Goal: Task Accomplishment & Management: Manage account settings

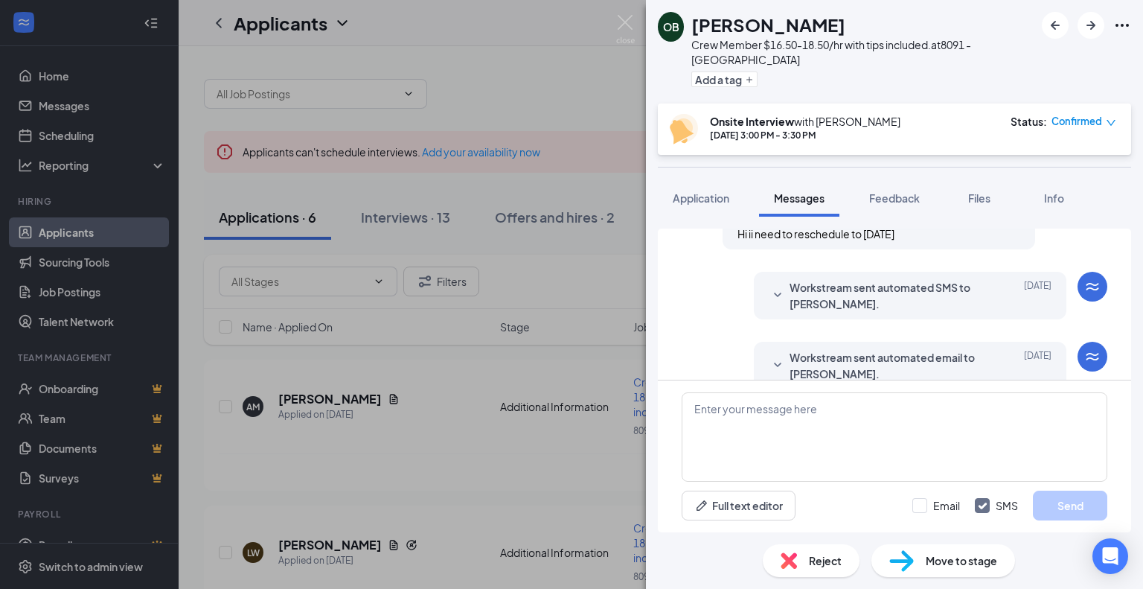
scroll to position [529, 0]
click at [1027, 307] on span "Sep 6" at bounding box center [1038, 294] width 28 height 33
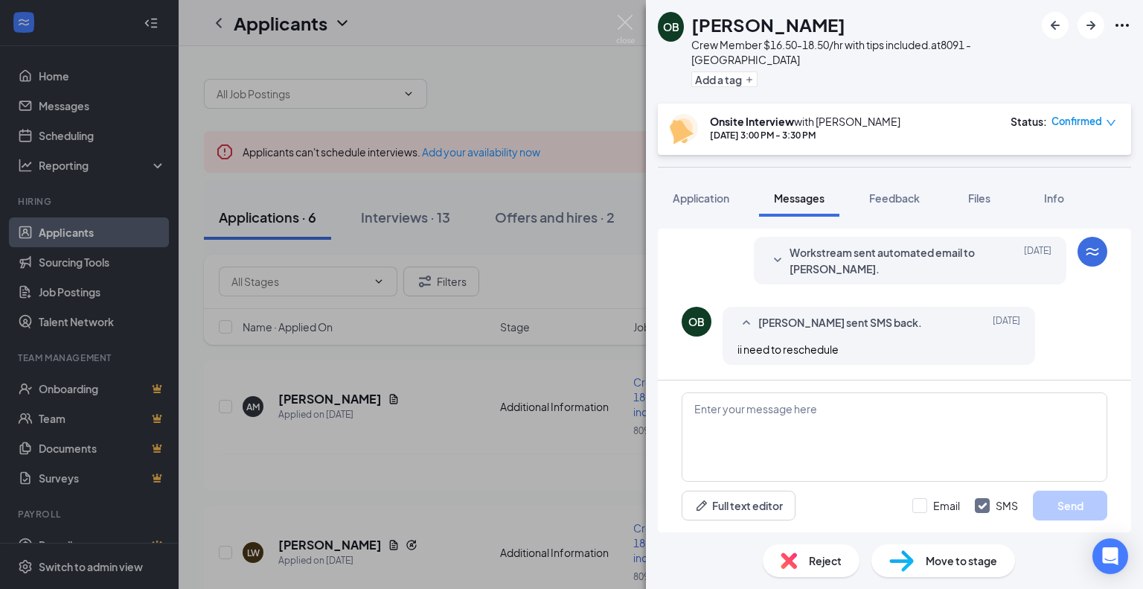
scroll to position [756, 0]
click at [1112, 122] on icon "down" at bounding box center [1110, 123] width 9 height 6
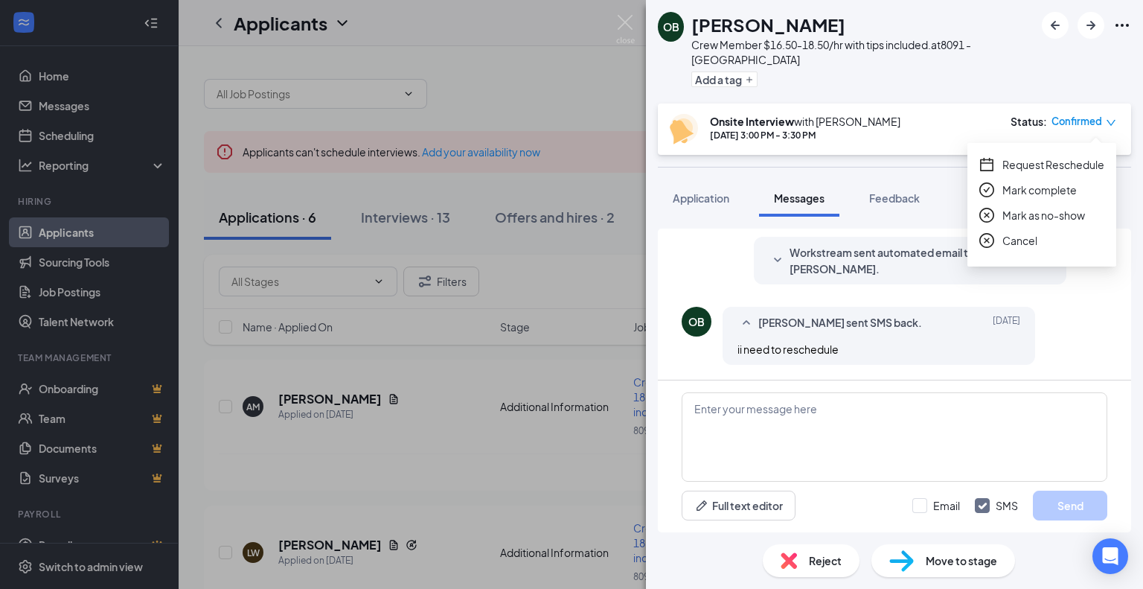
click at [1034, 217] on span "Mark as no-show" at bounding box center [1043, 215] width 83 height 16
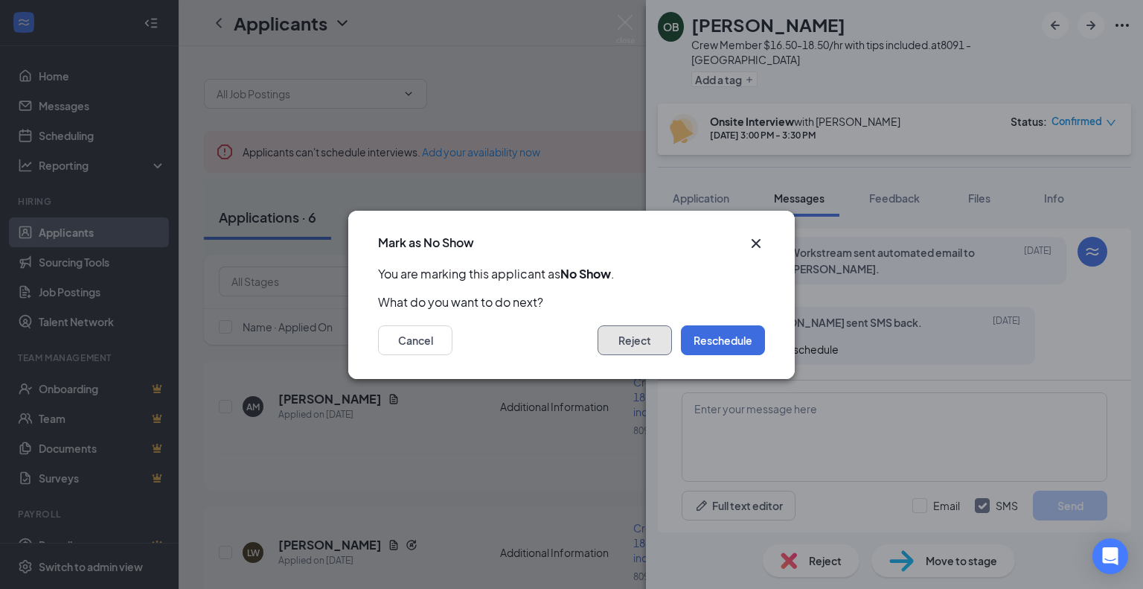
click at [632, 339] on button "Reject" at bounding box center [635, 340] width 74 height 30
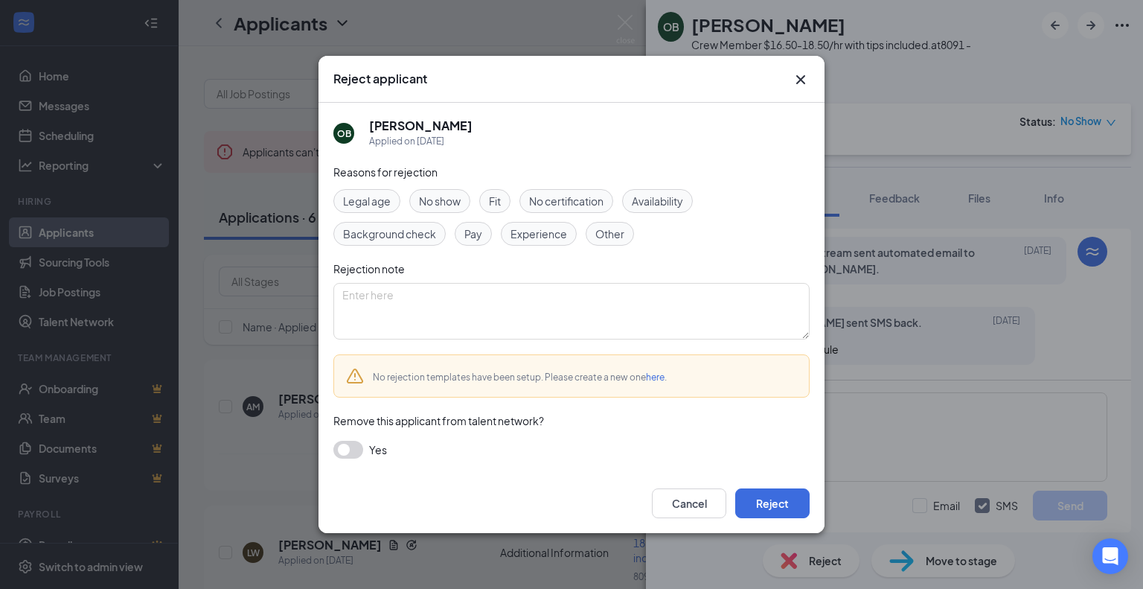
click at [611, 237] on span "Other" at bounding box center [609, 233] width 29 height 16
click at [757, 499] on button "Reject" at bounding box center [772, 503] width 74 height 30
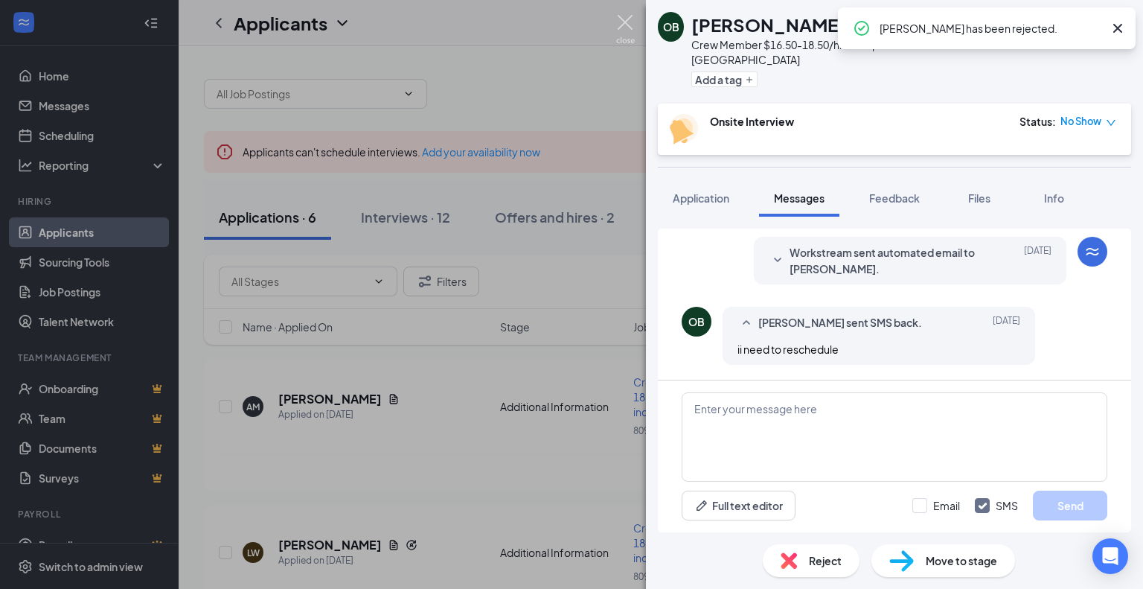
click at [624, 25] on img at bounding box center [625, 29] width 19 height 29
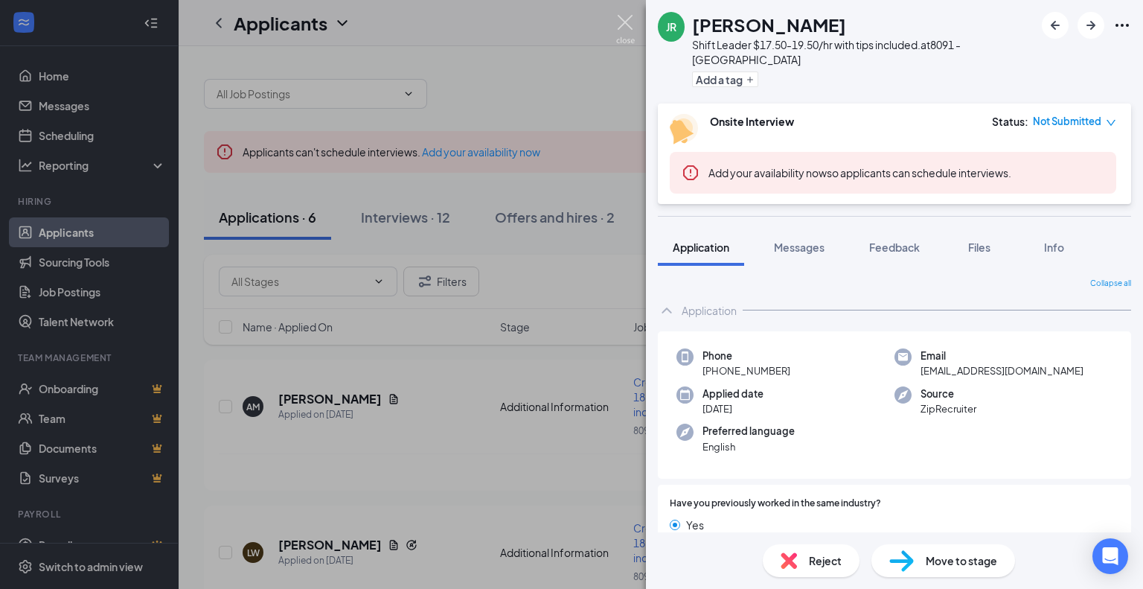
click at [624, 23] on img at bounding box center [625, 29] width 19 height 29
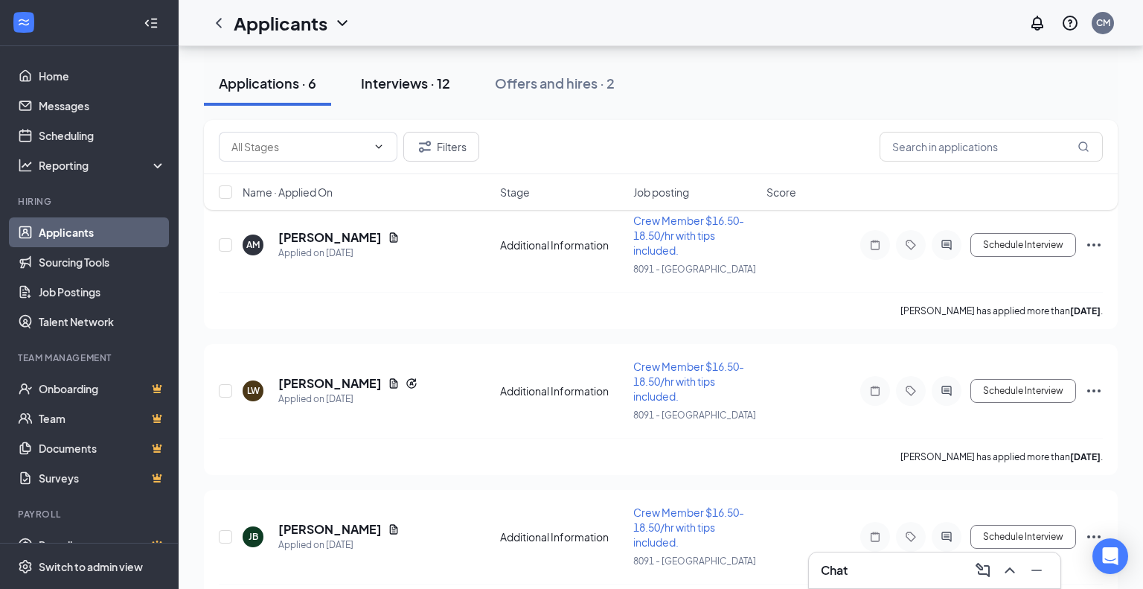
scroll to position [169, 0]
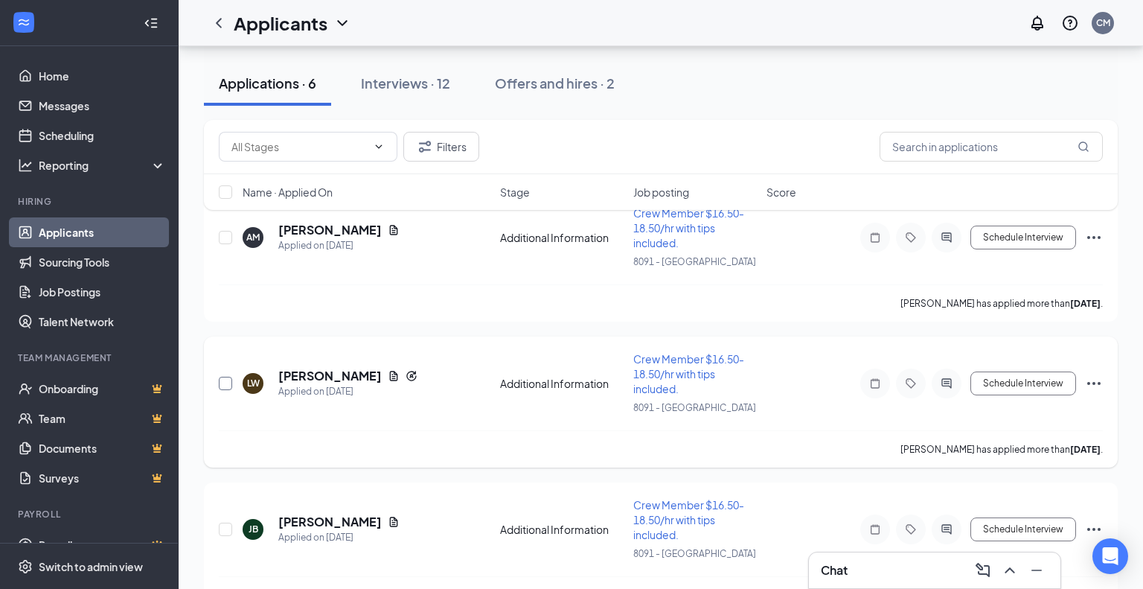
click at [225, 384] on input "checkbox" at bounding box center [225, 383] width 13 height 13
checkbox input "true"
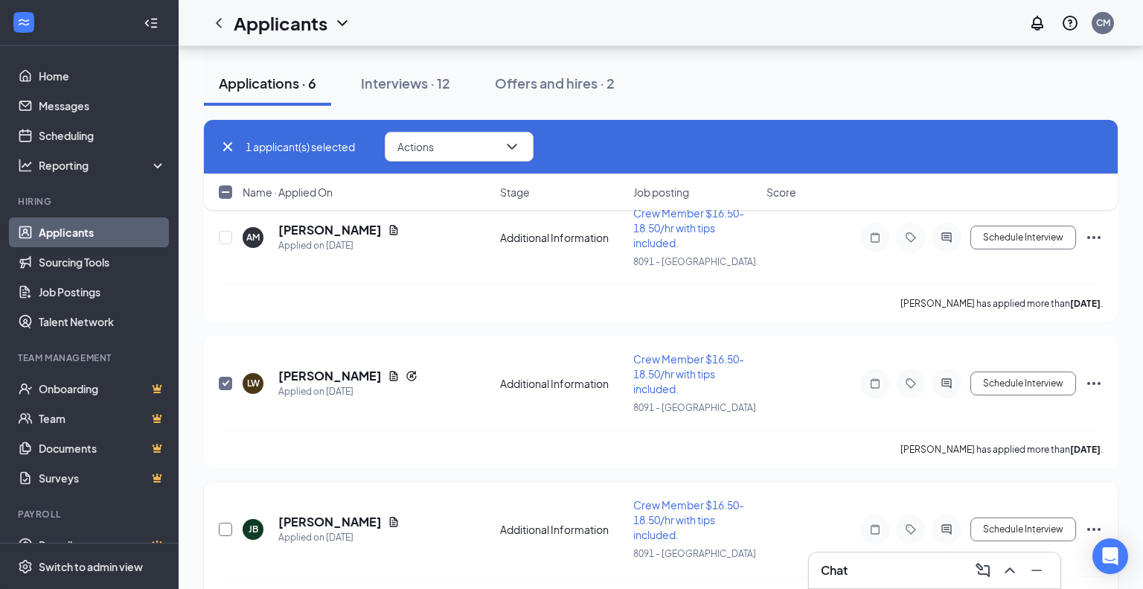
click at [227, 528] on input "checkbox" at bounding box center [225, 528] width 13 height 13
checkbox input "true"
click at [512, 150] on icon "ChevronDown" at bounding box center [512, 147] width 18 height 18
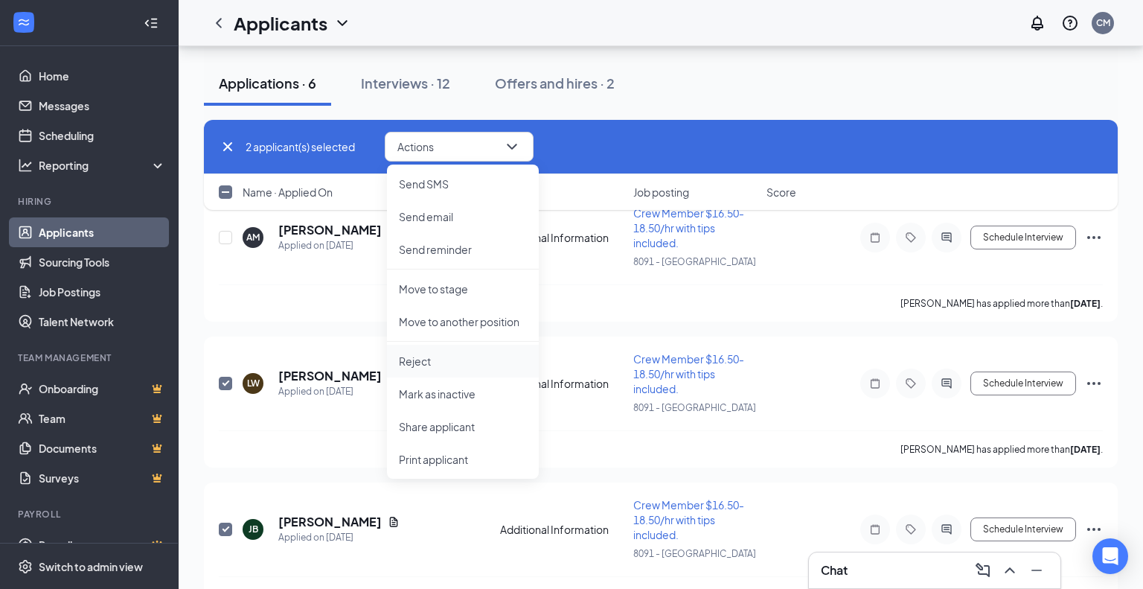
click at [430, 363] on p "Reject" at bounding box center [463, 360] width 128 height 15
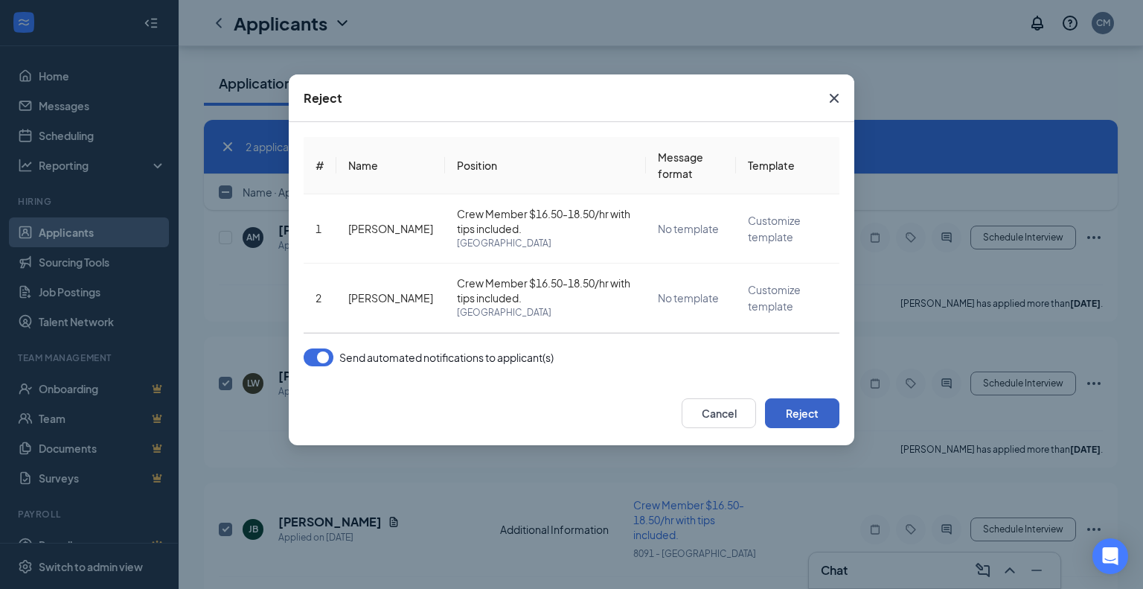
click at [799, 414] on button "Reject" at bounding box center [802, 413] width 74 height 30
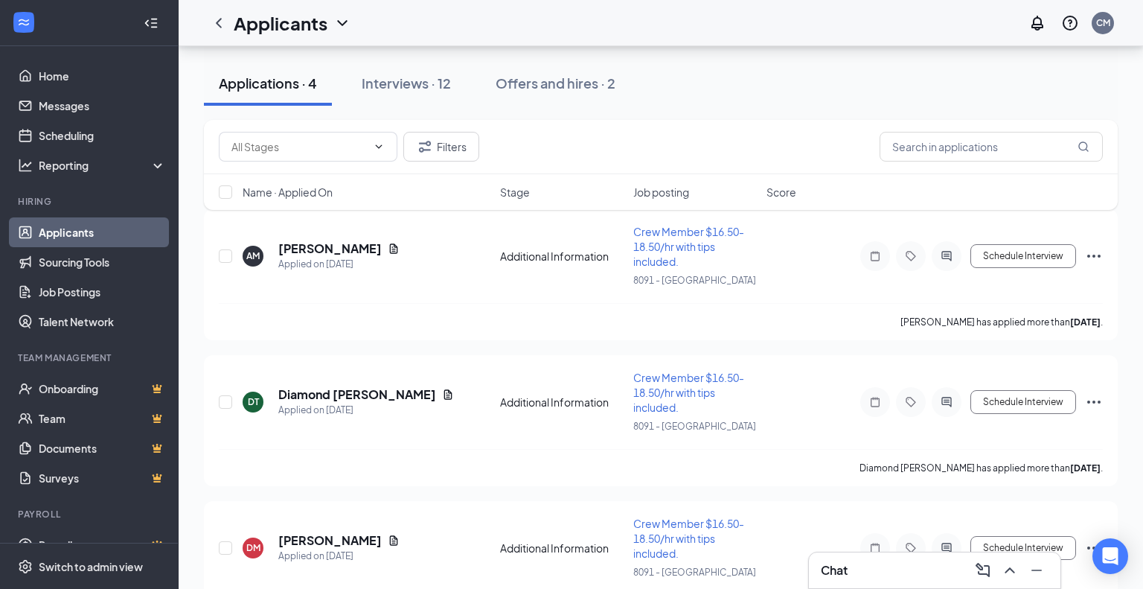
scroll to position [180, 0]
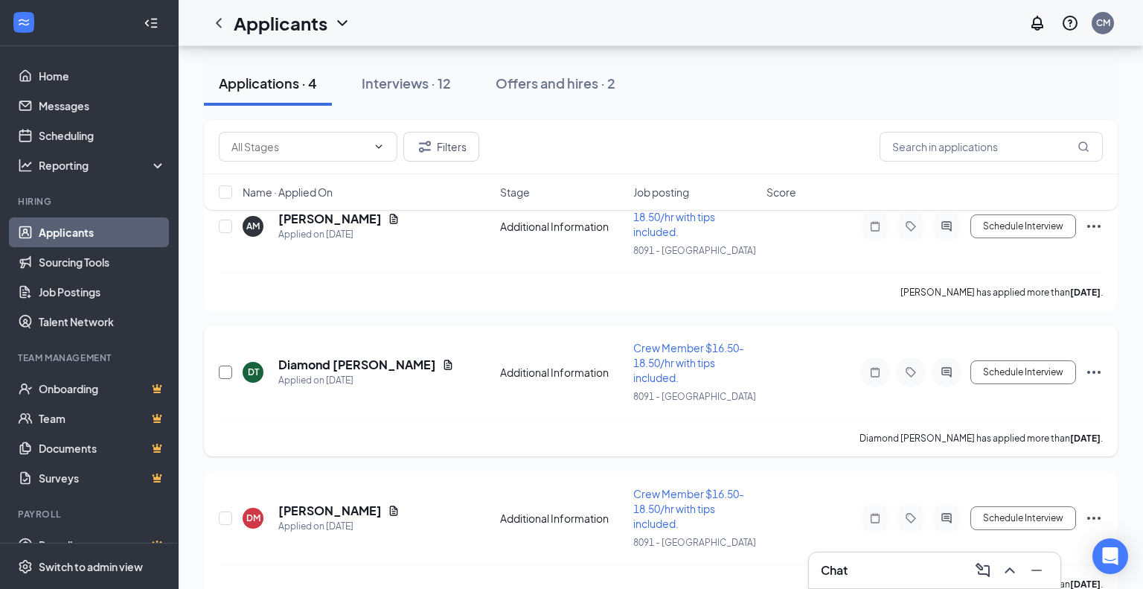
click at [222, 374] on input "checkbox" at bounding box center [225, 371] width 13 height 13
checkbox input "true"
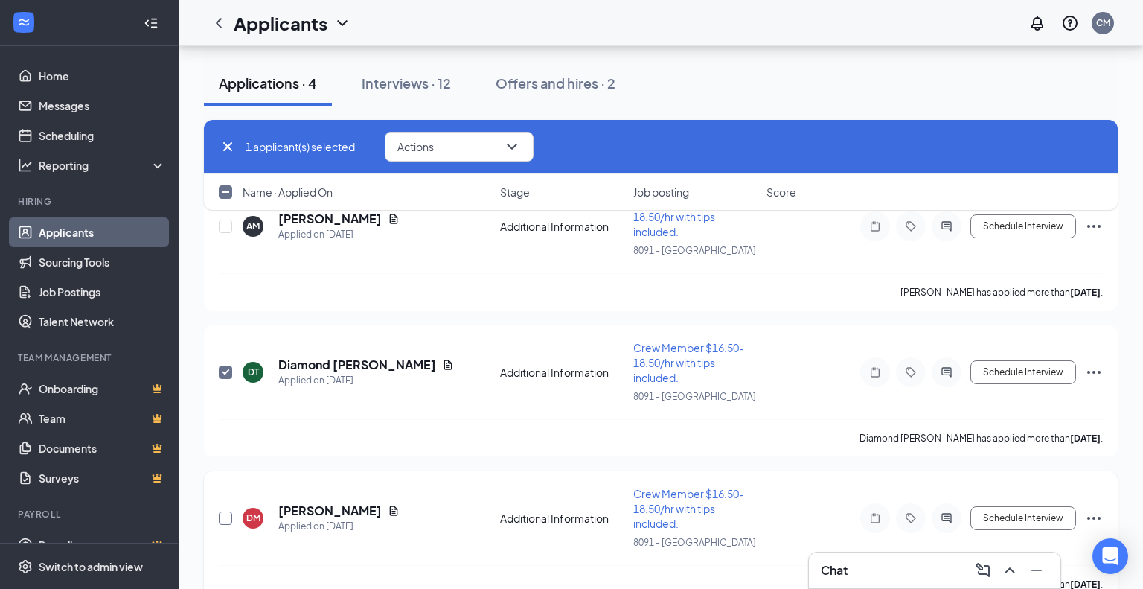
click at [226, 519] on input "checkbox" at bounding box center [225, 517] width 13 height 13
click at [513, 148] on icon "ChevronDown" at bounding box center [512, 147] width 18 height 18
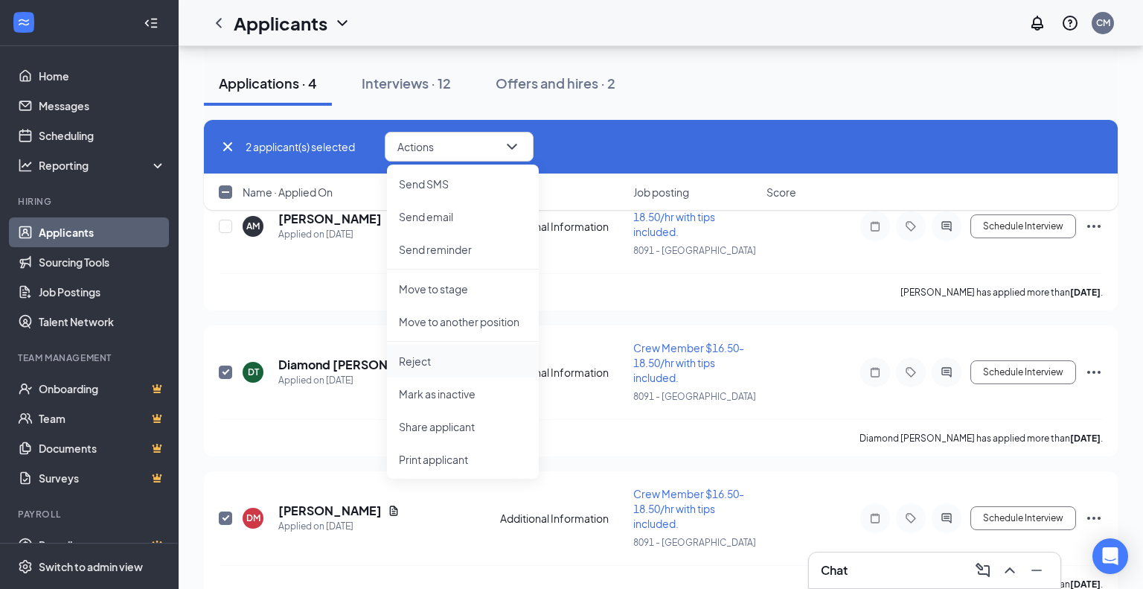
click at [426, 365] on p "Reject" at bounding box center [463, 360] width 128 height 15
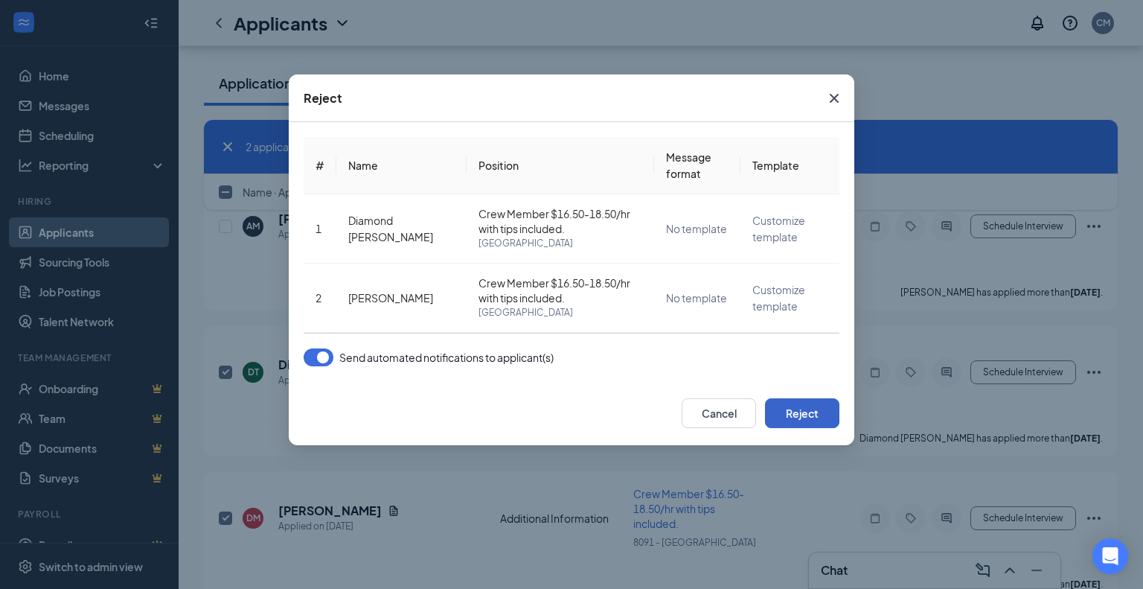
click at [795, 417] on button "Reject" at bounding box center [802, 413] width 74 height 30
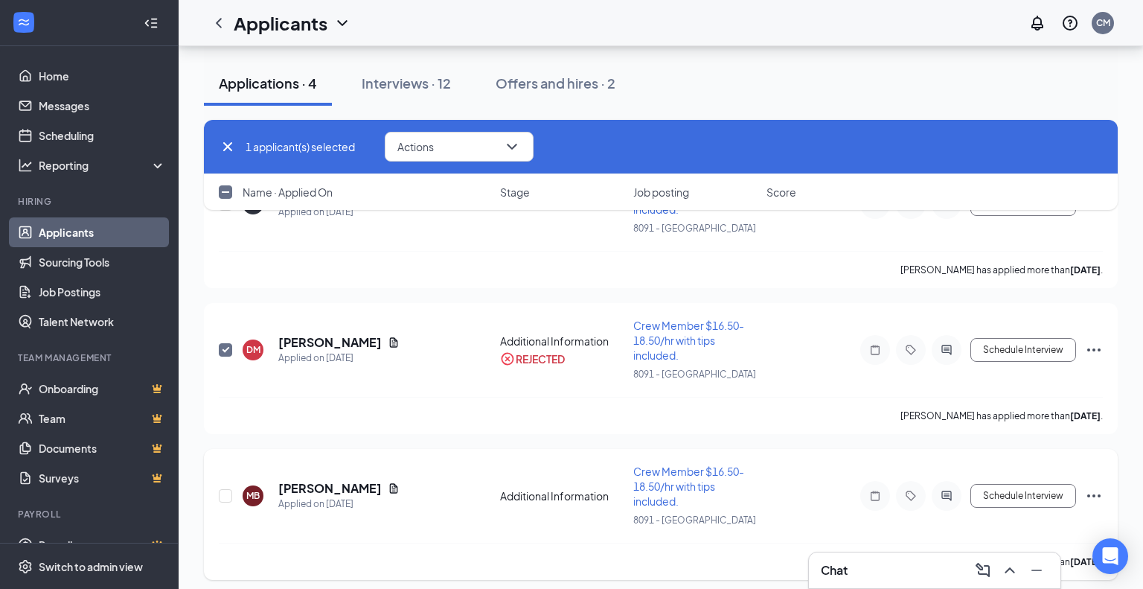
scroll to position [208, 0]
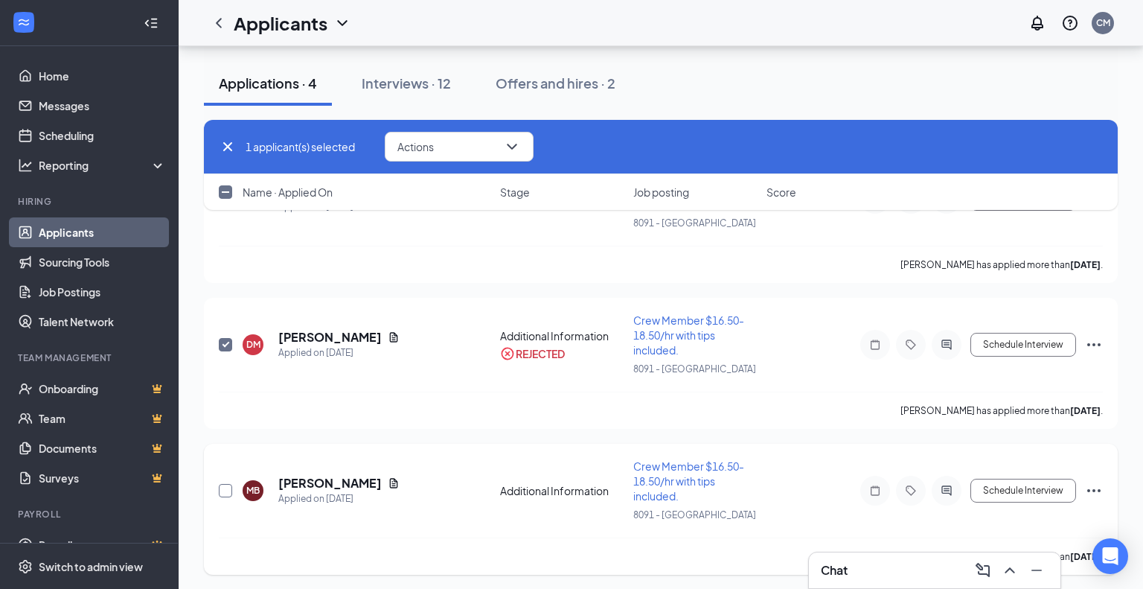
click at [223, 490] on input "checkbox" at bounding box center [225, 490] width 13 height 13
checkbox input "true"
click at [516, 149] on icon "ChevronDown" at bounding box center [512, 147] width 18 height 18
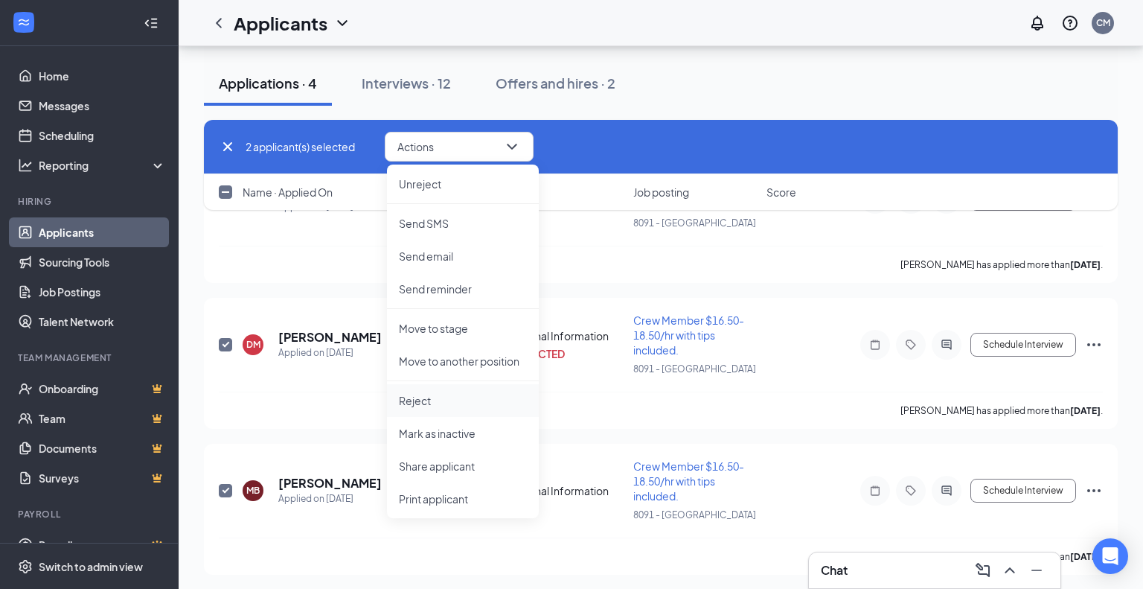
click at [418, 398] on p "Reject" at bounding box center [463, 400] width 128 height 15
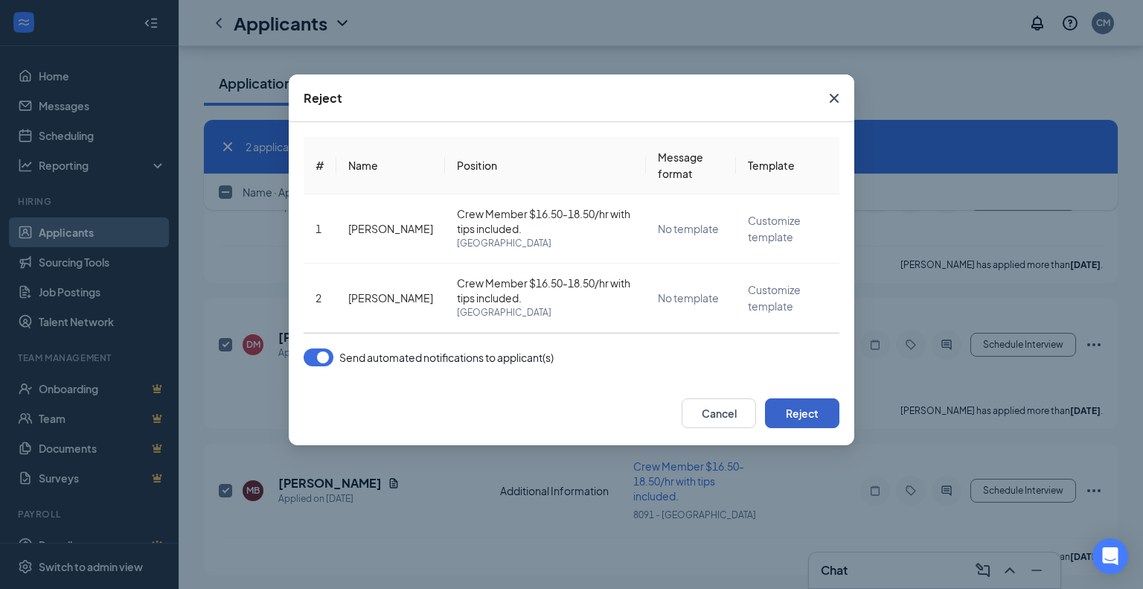
click at [782, 416] on button "Reject" at bounding box center [802, 413] width 74 height 30
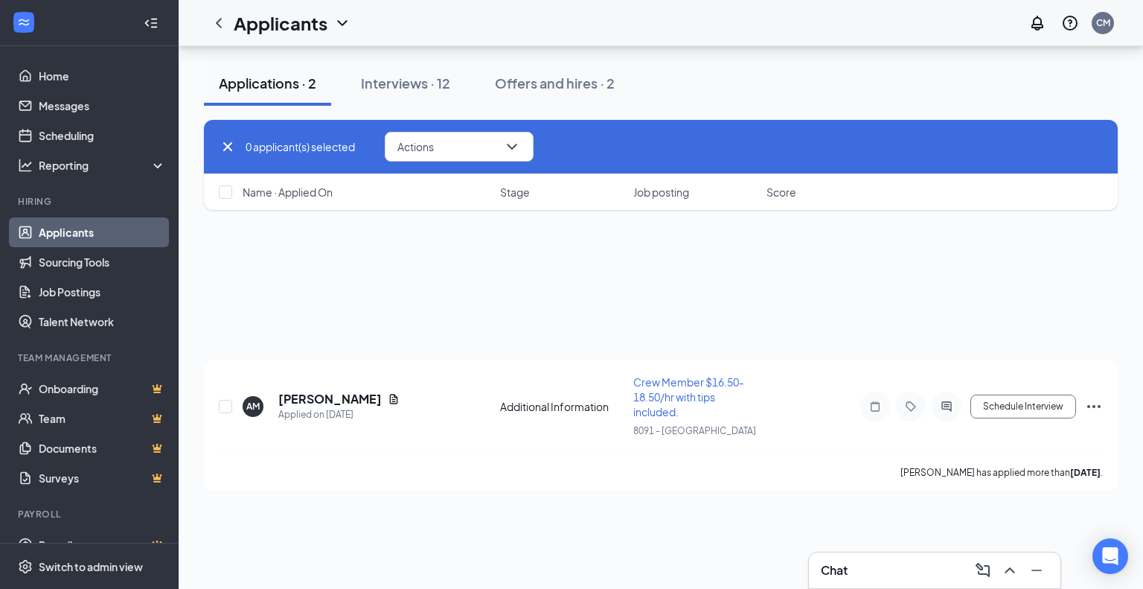
scroll to position [0, 0]
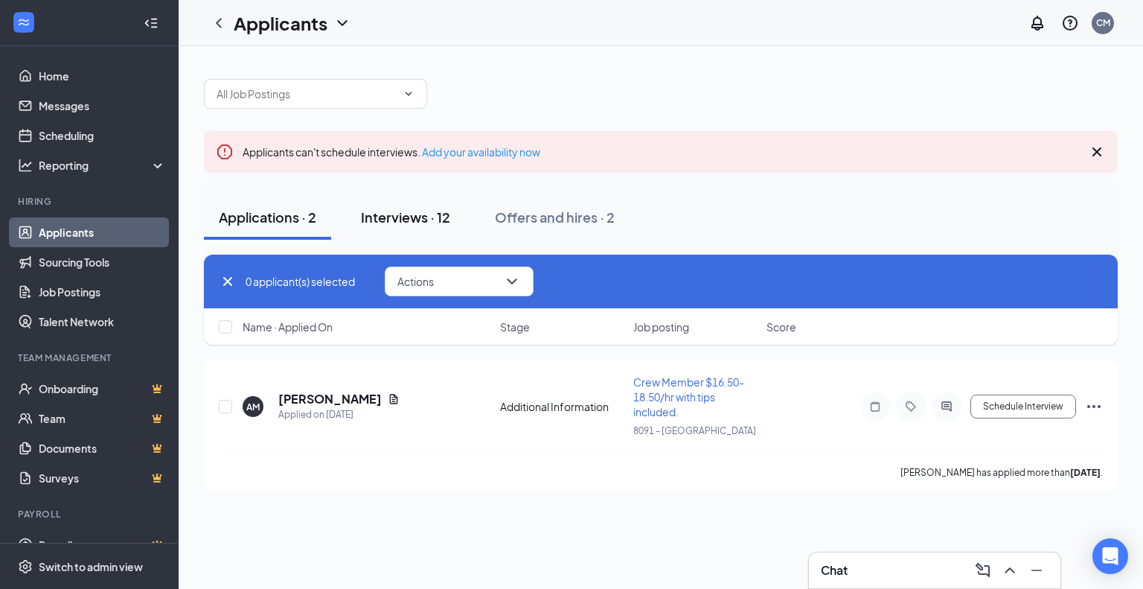
click at [422, 222] on div "Interviews · 12" at bounding box center [405, 217] width 89 height 19
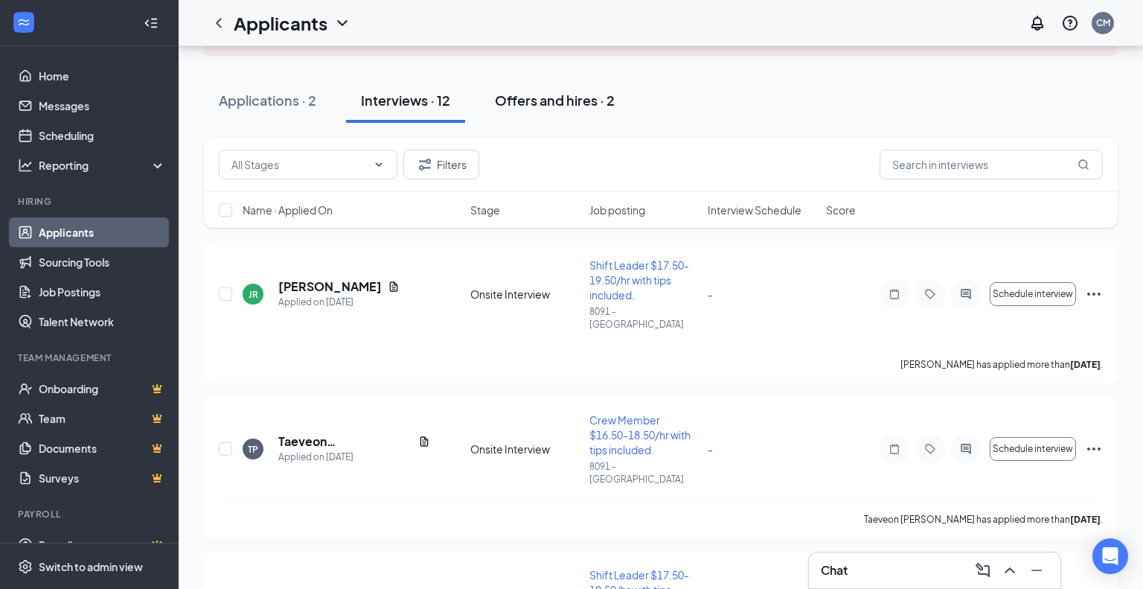
scroll to position [126, 0]
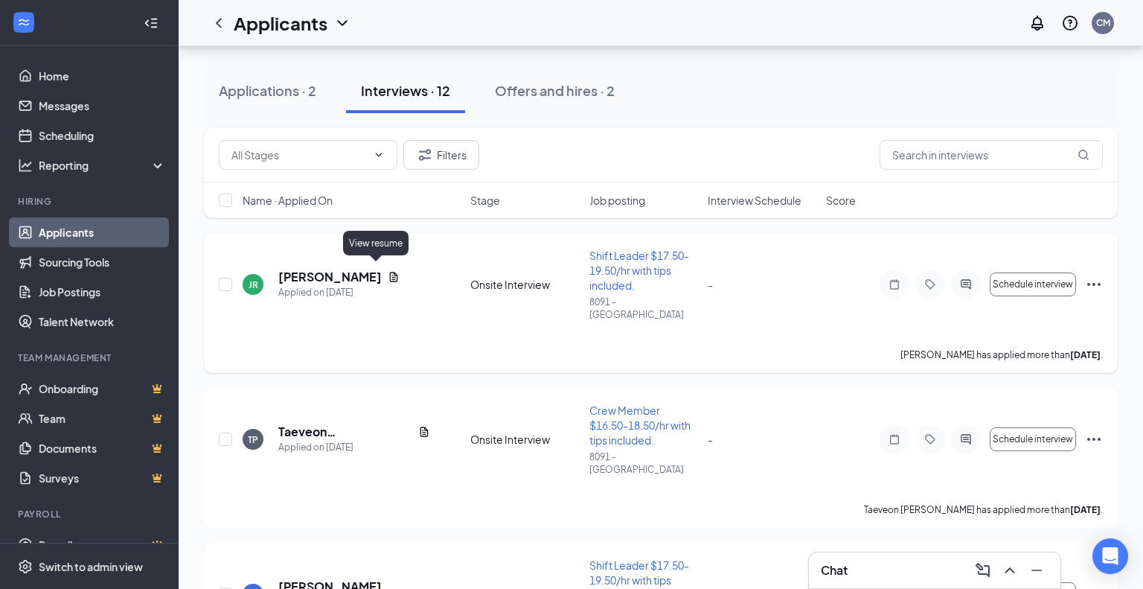
click at [390, 272] on icon "Document" at bounding box center [394, 277] width 8 height 10
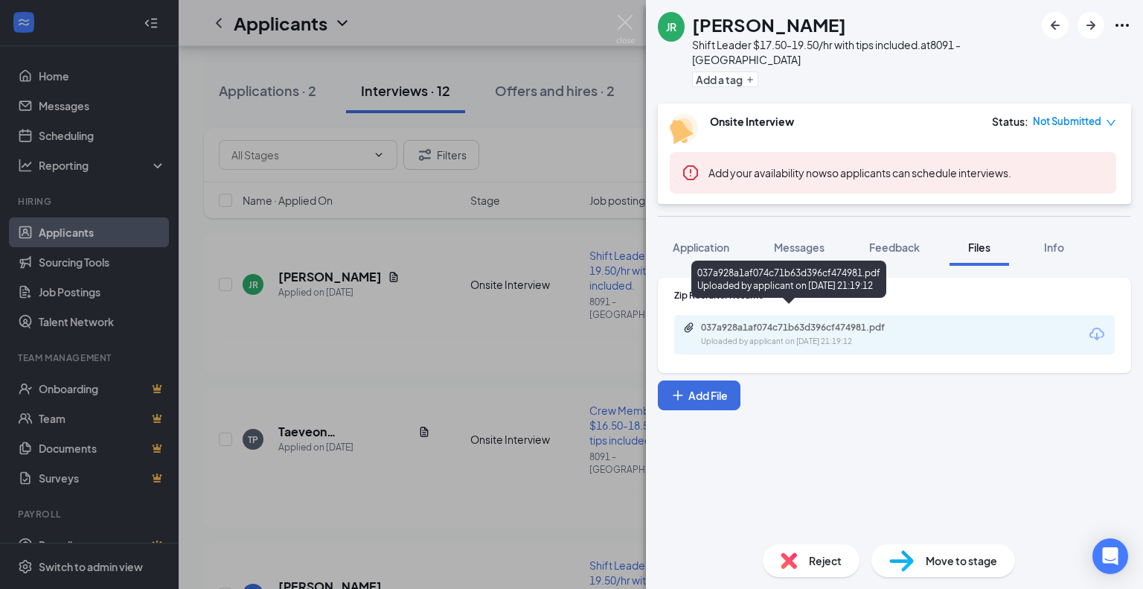
click at [791, 321] on div "037a928a1af074c71b63d396cf474981.pdf Uploaded by applicant on Sep 13, 2025 at 2…" at bounding box center [803, 334] width 241 height 26
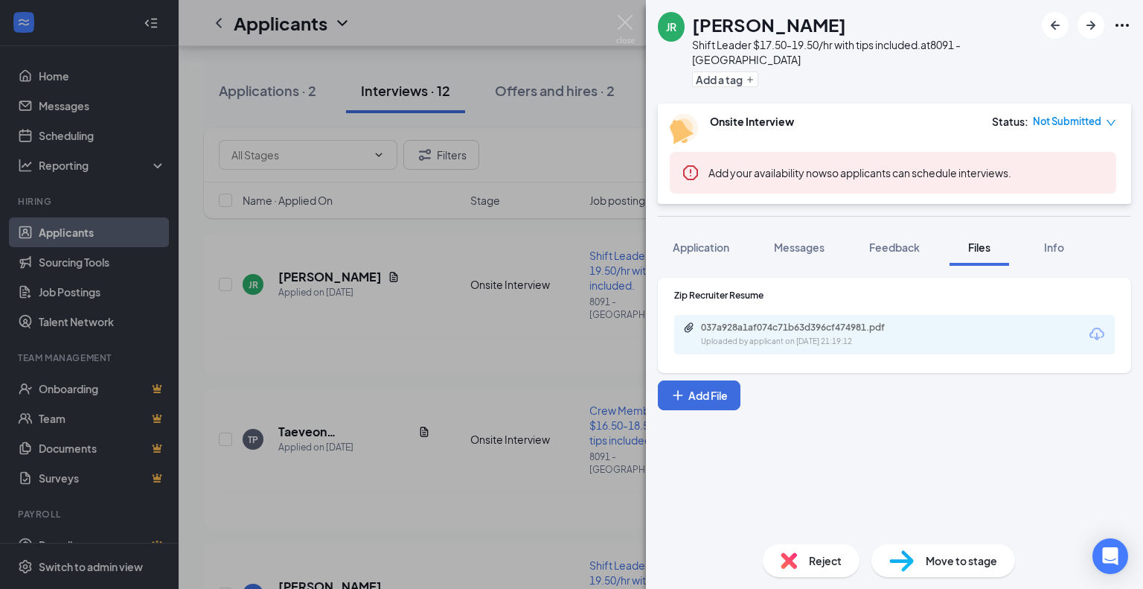
click at [598, 120] on div "JR Jay Richardson Shift Leader $17.50-19.50/hr with tips included. at 8091 - Gr…" at bounding box center [571, 294] width 1143 height 589
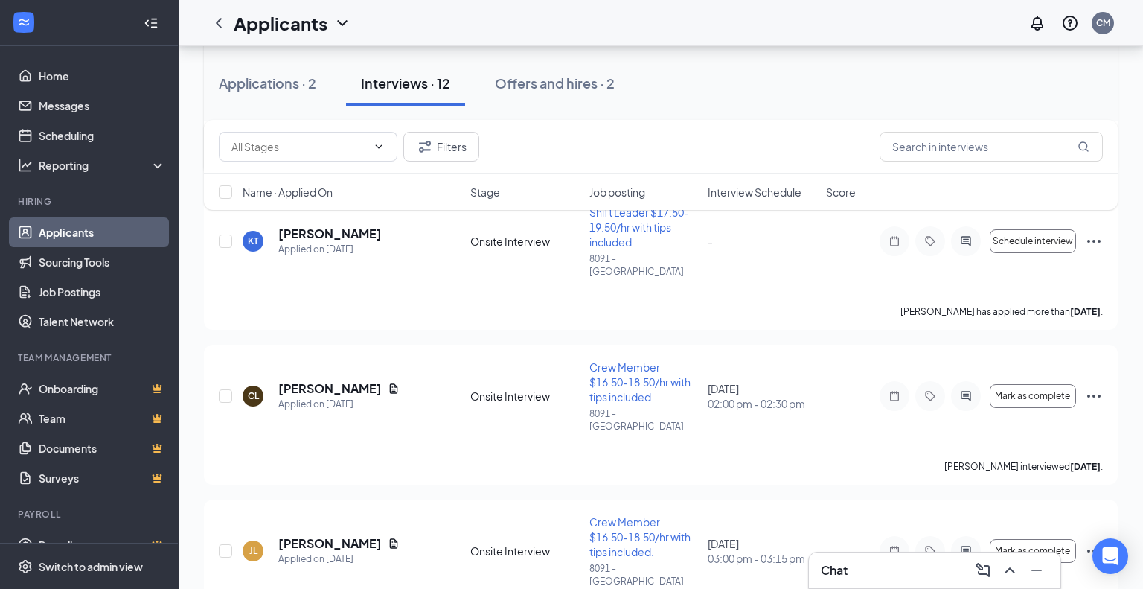
scroll to position [481, 0]
click at [223, 388] on input "checkbox" at bounding box center [225, 394] width 13 height 13
checkbox input "true"
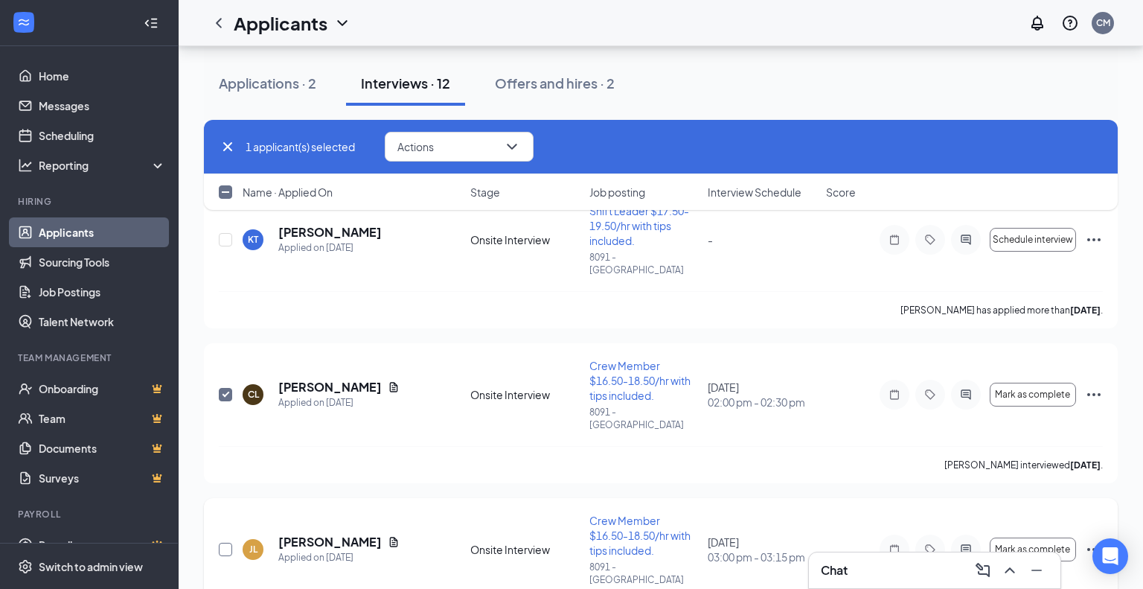
click at [225, 542] on input "checkbox" at bounding box center [225, 548] width 13 height 13
checkbox input "true"
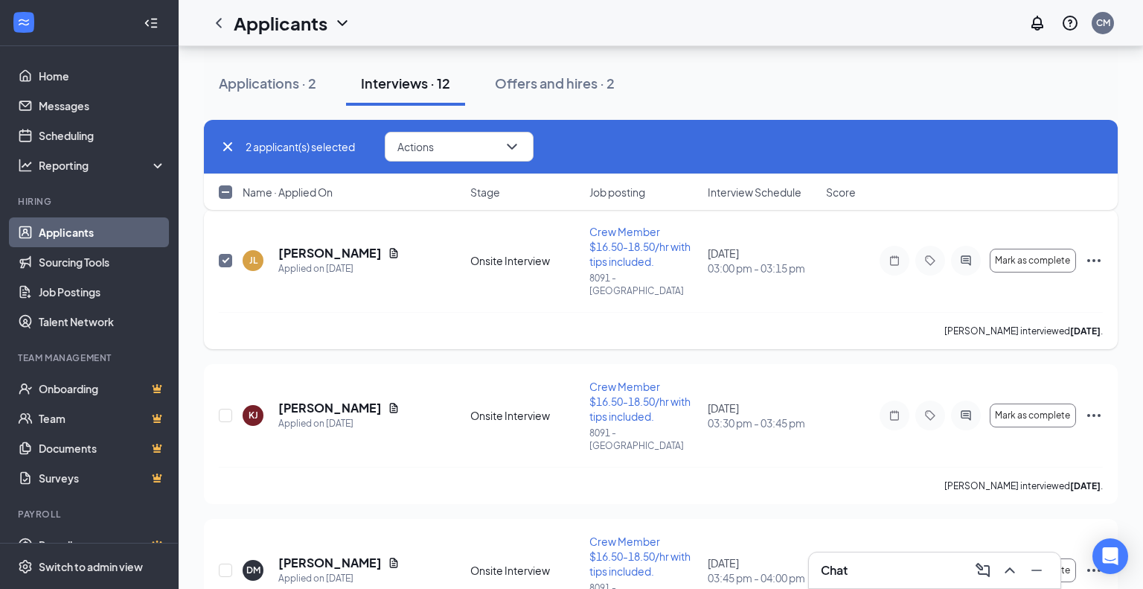
scroll to position [770, 0]
click at [224, 408] on input "checkbox" at bounding box center [225, 414] width 13 height 13
checkbox input "true"
click at [227, 407] on input "checkbox" at bounding box center [225, 413] width 13 height 13
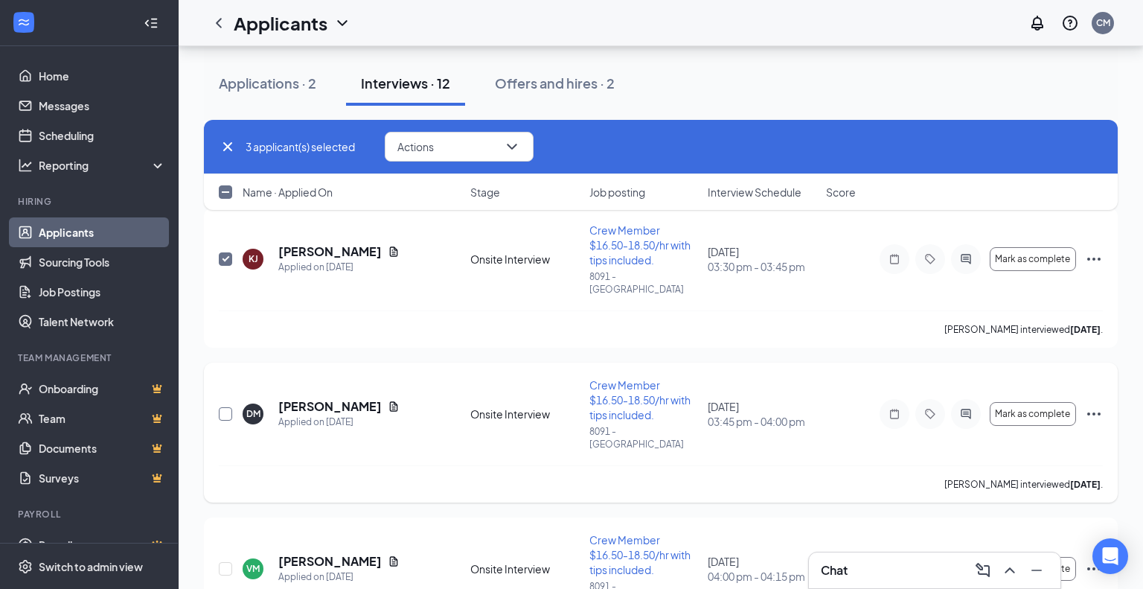
checkbox input "true"
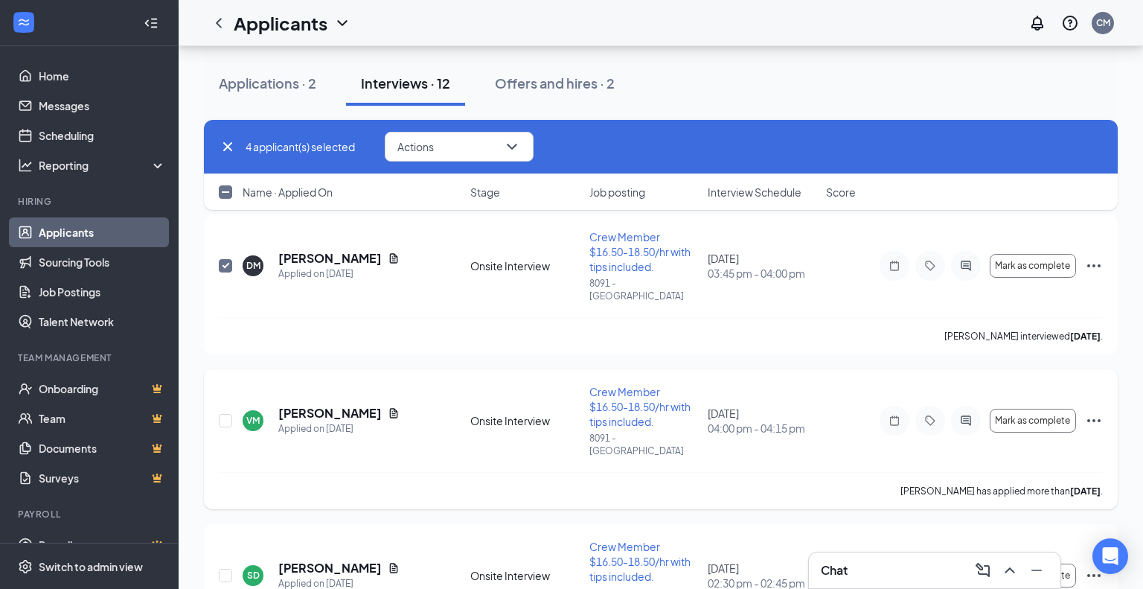
scroll to position [1074, 0]
click at [869, 383] on div "VM Valerie Malewski Applied on Aug 26 Onsite Interview Crew Member $16.50-18.50…" at bounding box center [661, 427] width 884 height 88
click at [229, 413] on input "checkbox" at bounding box center [225, 419] width 13 height 13
checkbox input "true"
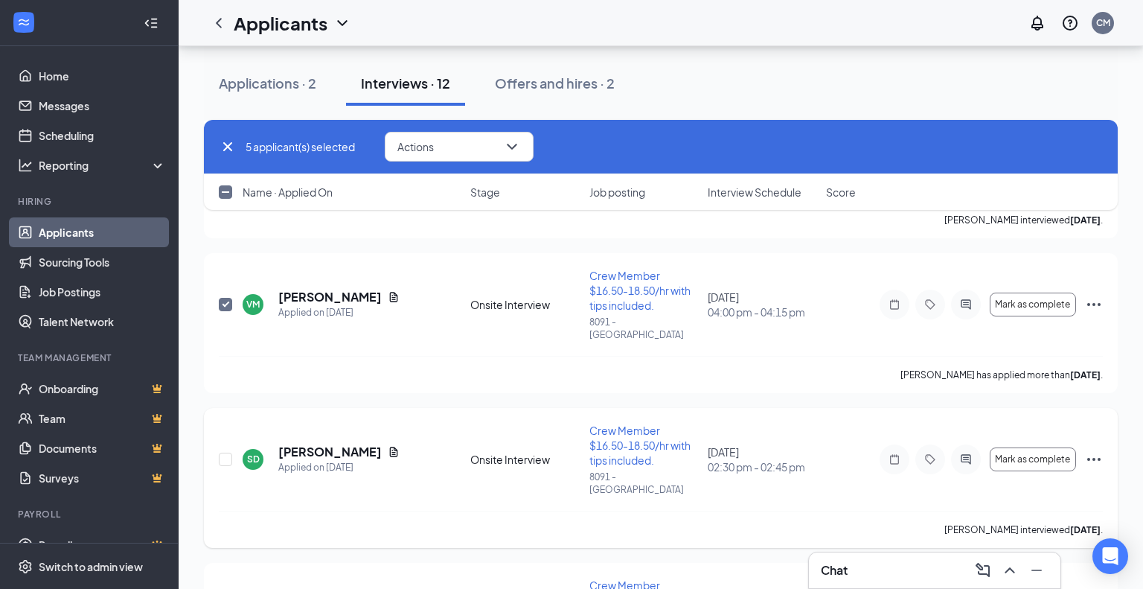
scroll to position [1191, 0]
click at [224, 451] on input "checkbox" at bounding box center [225, 457] width 13 height 13
checkbox input "true"
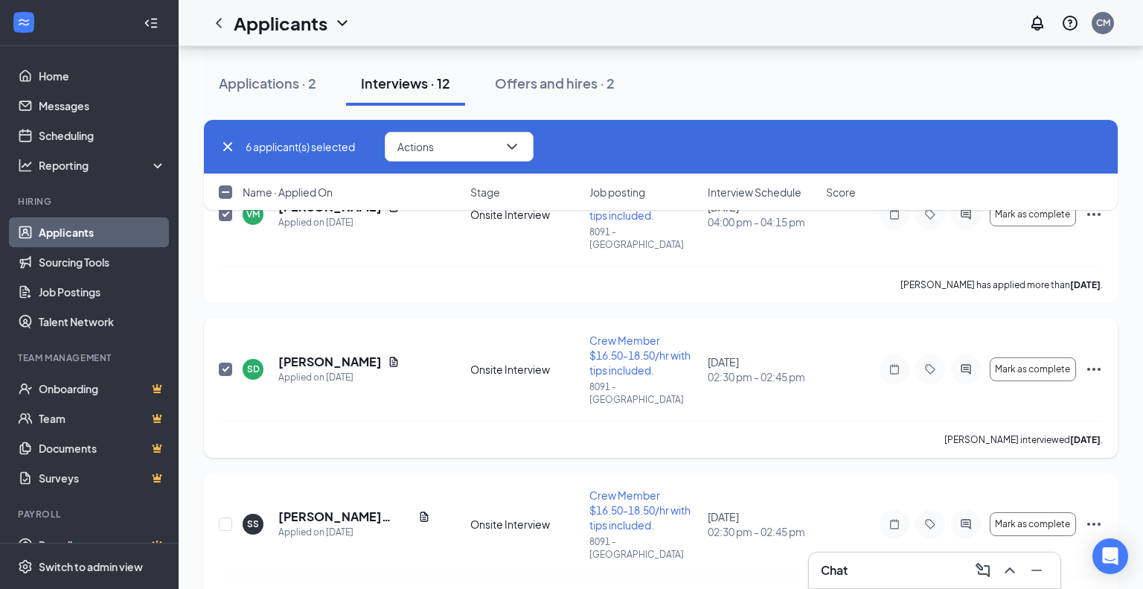
scroll to position [1280, 0]
click at [224, 517] on input "checkbox" at bounding box center [225, 523] width 13 height 13
checkbox input "true"
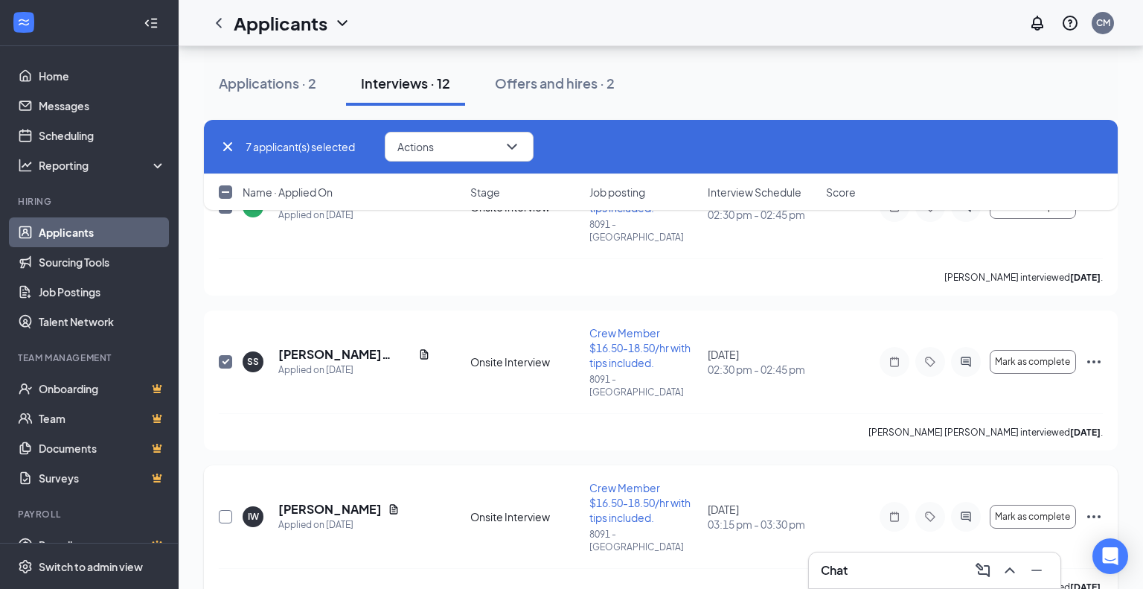
click at [230, 510] on input "checkbox" at bounding box center [225, 516] width 13 height 13
checkbox input "true"
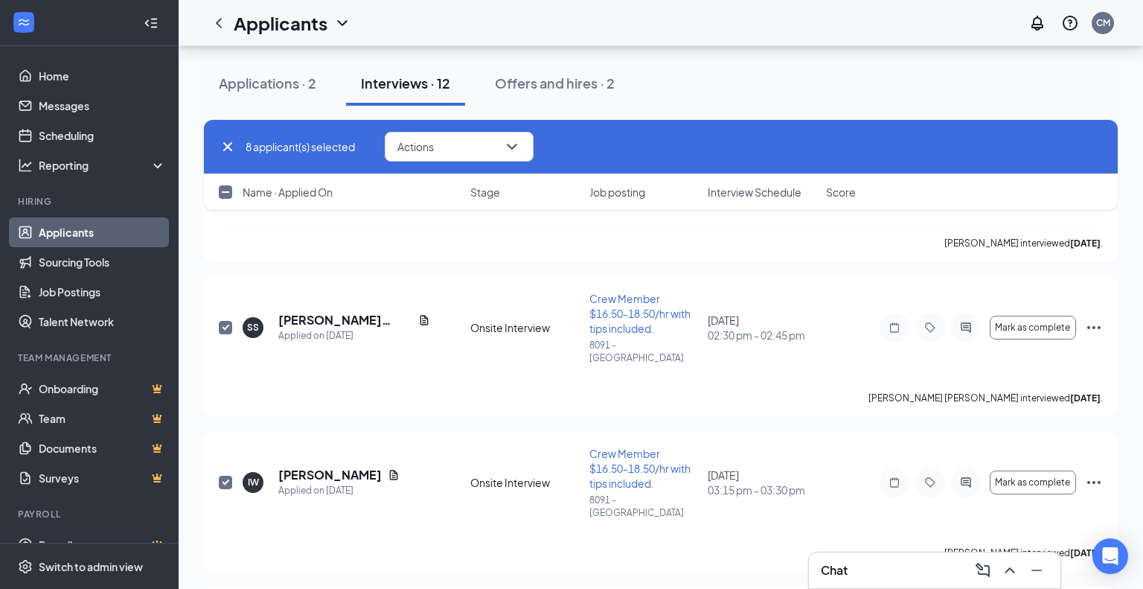
checkbox input "true"
click at [515, 149] on icon "ChevronDown" at bounding box center [512, 147] width 18 height 18
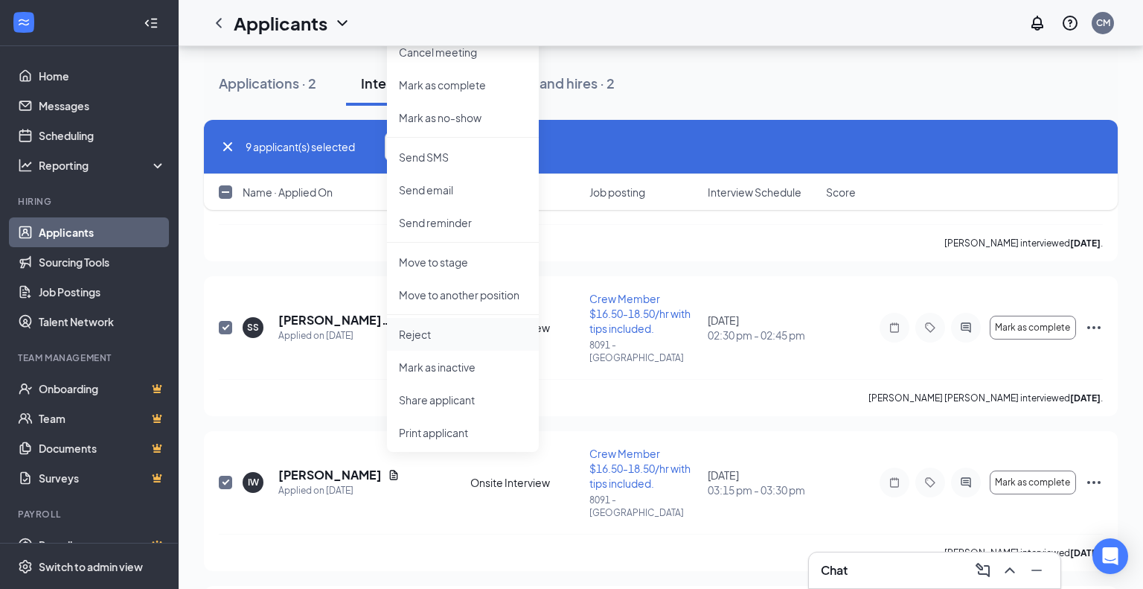
click at [427, 335] on p "Reject" at bounding box center [463, 334] width 128 height 15
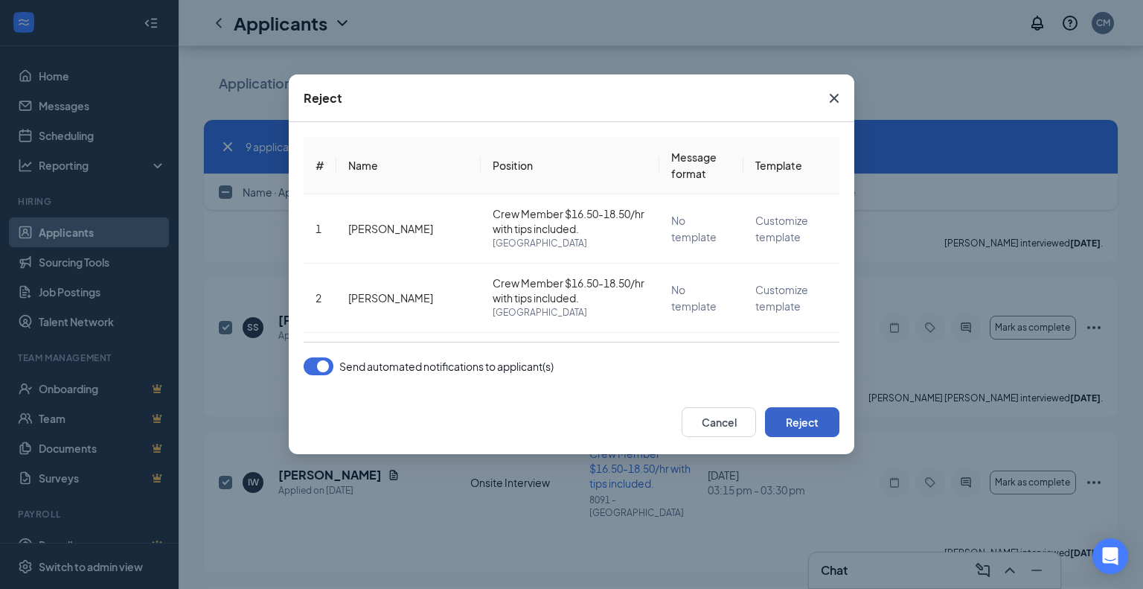
click at [785, 415] on button "Reject" at bounding box center [802, 422] width 74 height 30
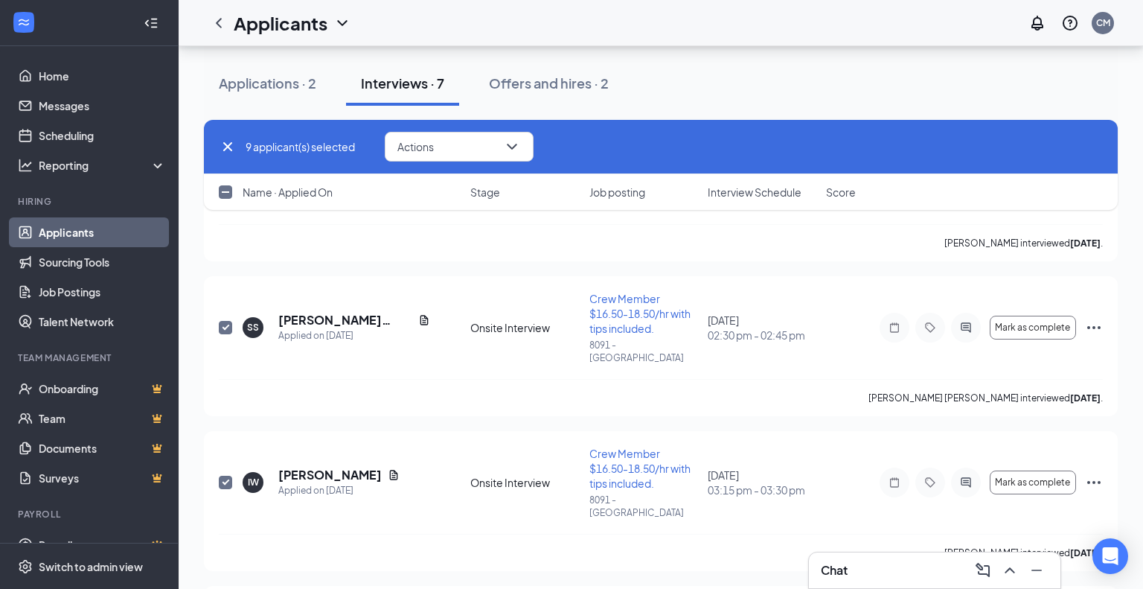
checkbox input "false"
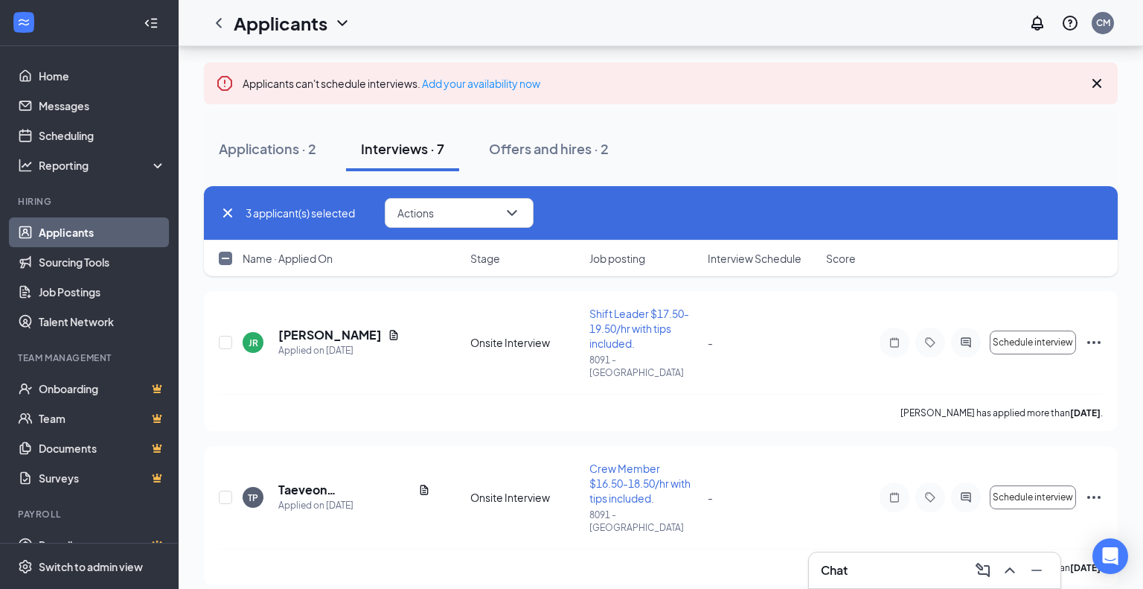
scroll to position [67, 0]
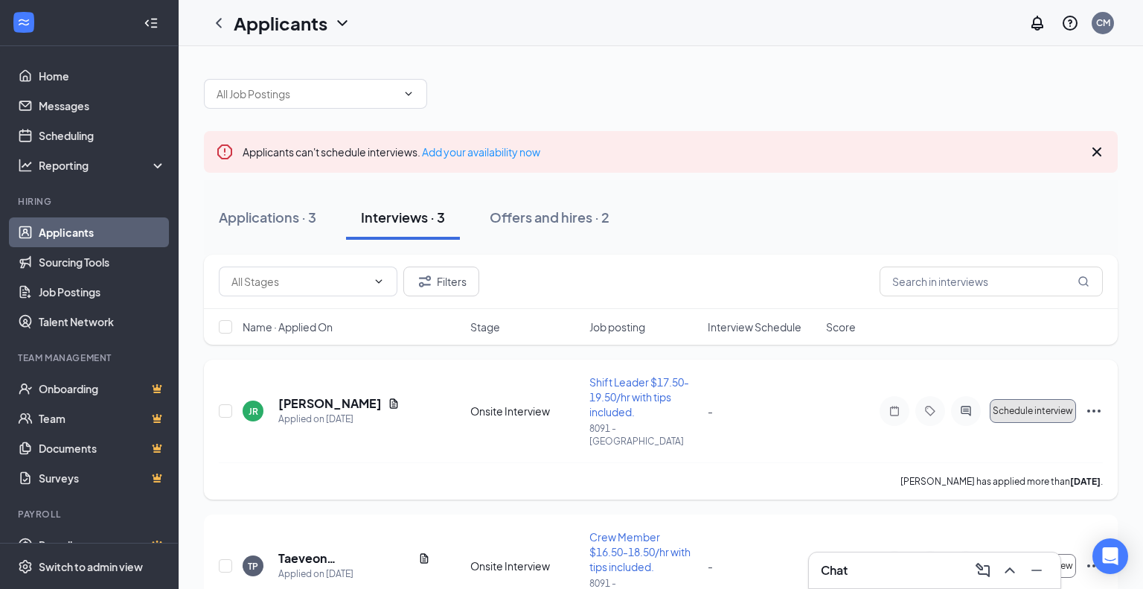
click at [1023, 406] on span "Schedule interview" at bounding box center [1033, 411] width 80 height 10
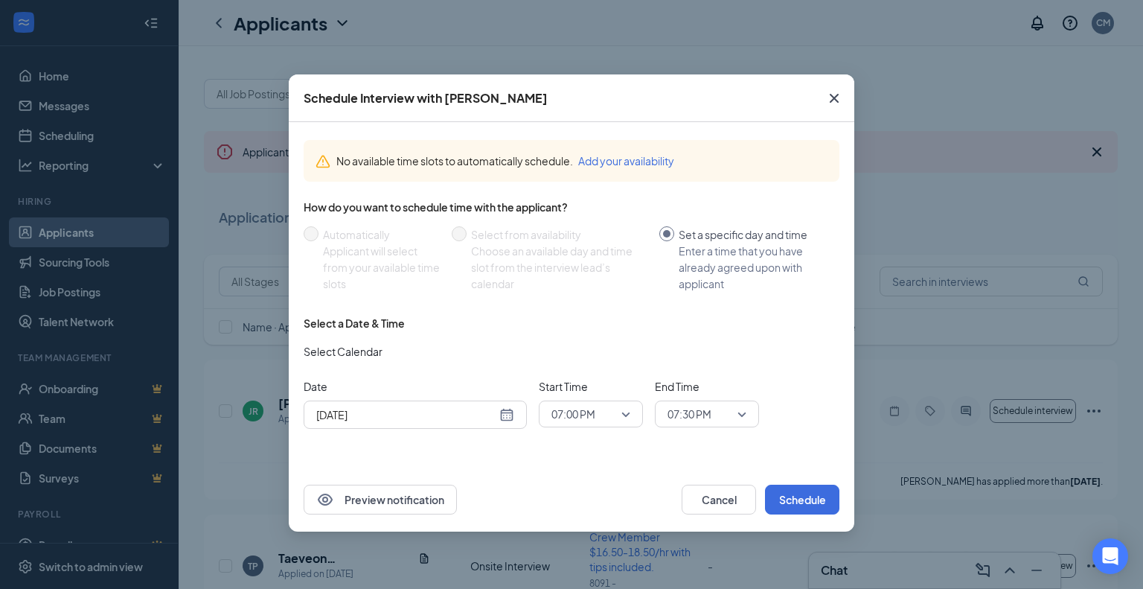
click at [508, 417] on div "[DATE]" at bounding box center [415, 414] width 198 height 16
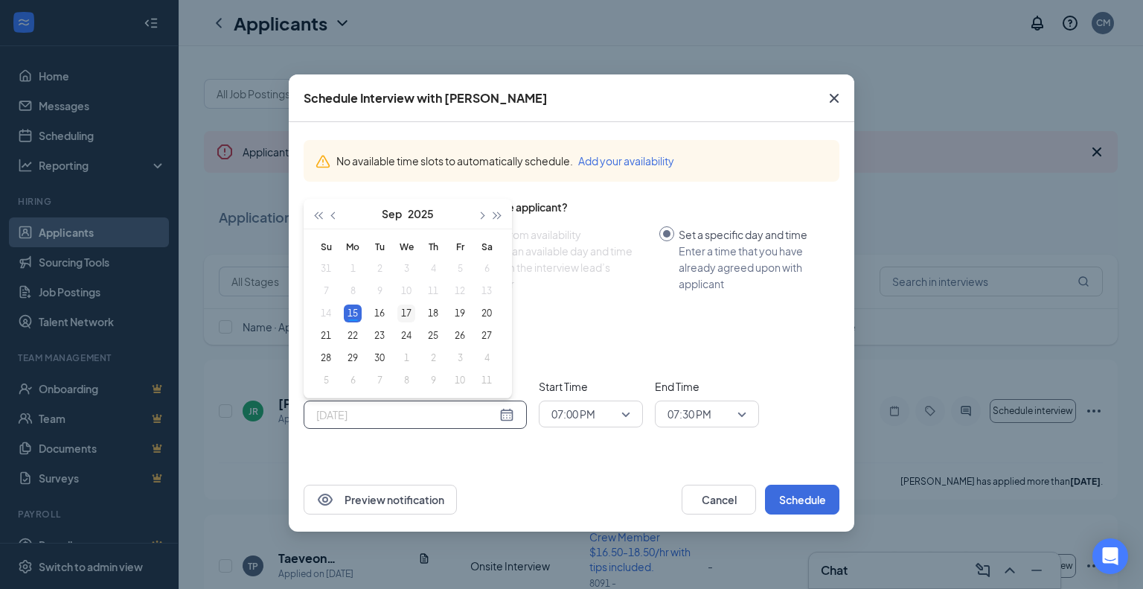
type input "Sep 17, 2025"
click at [408, 317] on div "17" at bounding box center [406, 313] width 18 height 18
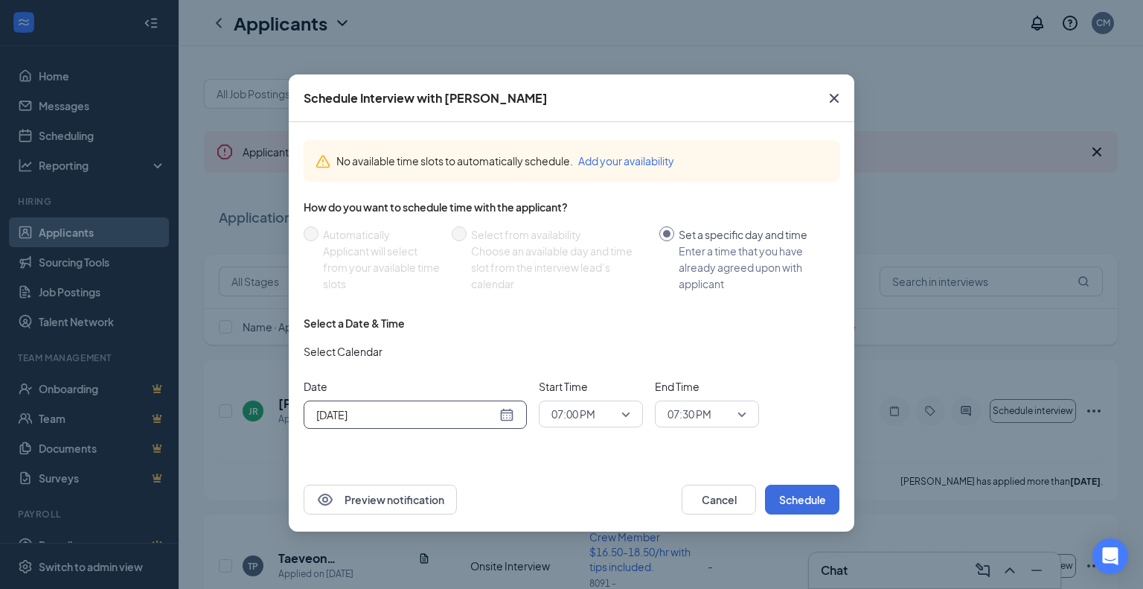
click at [624, 414] on span "07:00 PM" at bounding box center [590, 414] width 79 height 22
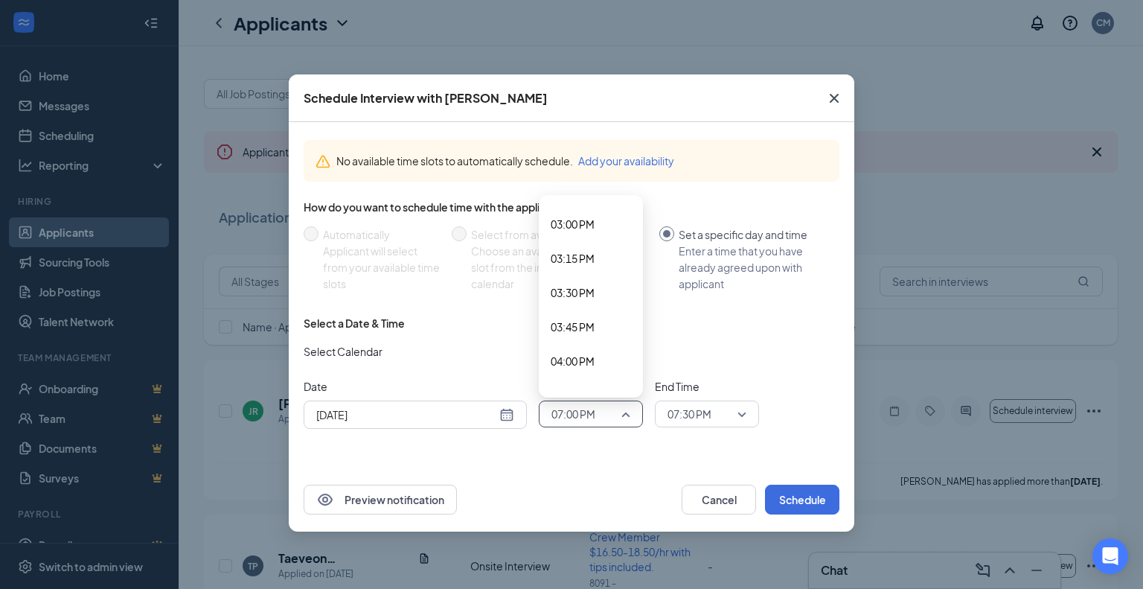
scroll to position [2049, 0]
click at [573, 224] on span "03:00 PM" at bounding box center [573, 223] width 44 height 16
click at [740, 415] on span "07:30 PM" at bounding box center [706, 414] width 79 height 22
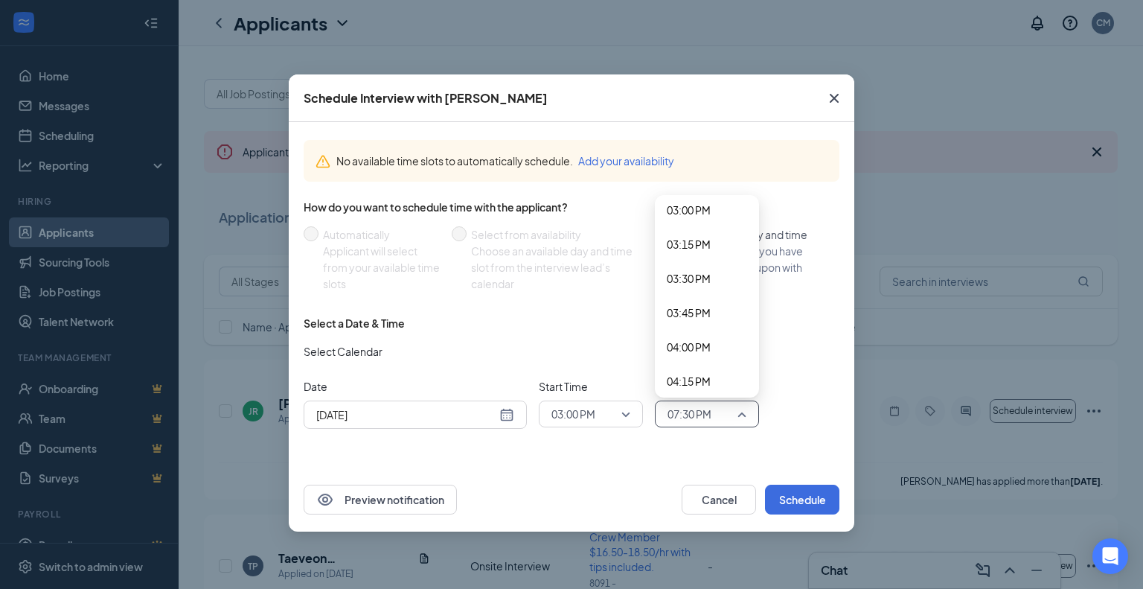
scroll to position [2061, 0]
click at [684, 246] on span "03:15 PM" at bounding box center [689, 245] width 44 height 16
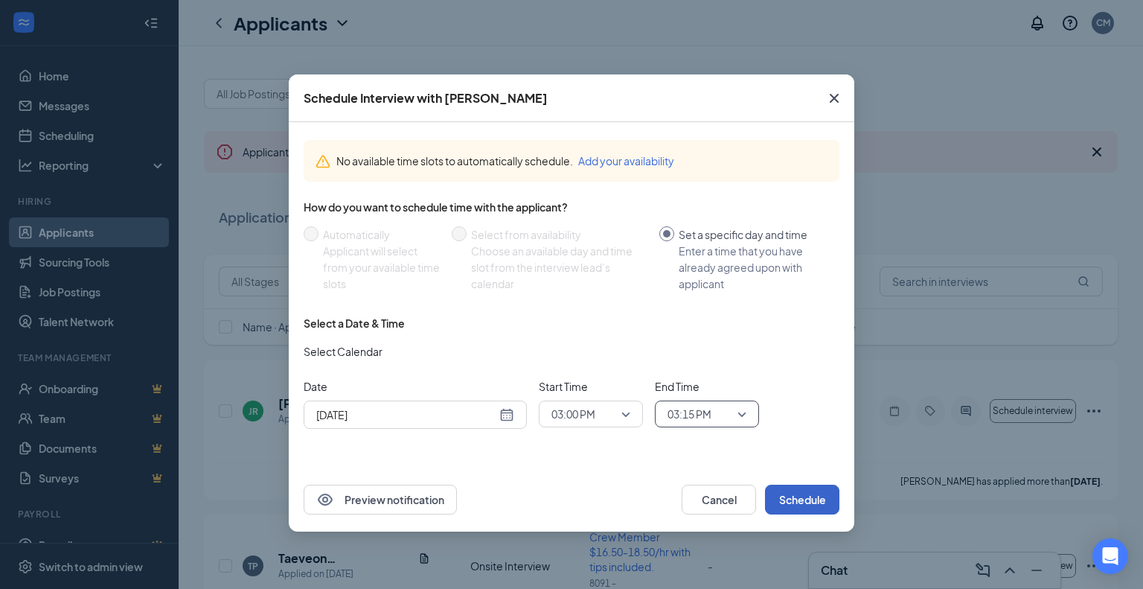
click at [796, 499] on button "Schedule" at bounding box center [802, 499] width 74 height 30
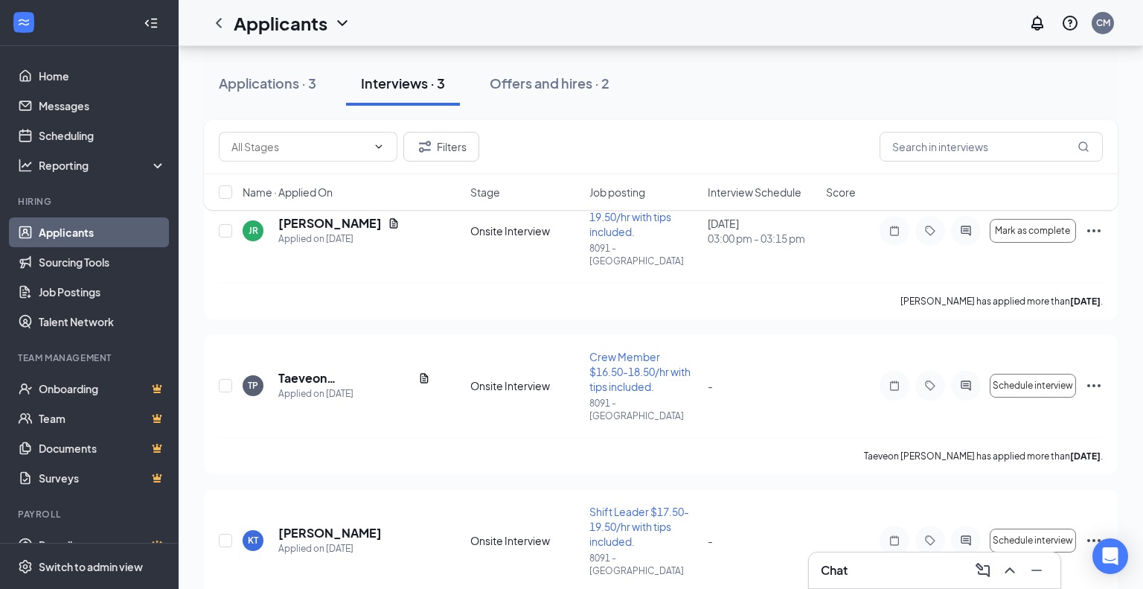
scroll to position [182, 0]
click at [420, 371] on icon "Document" at bounding box center [424, 376] width 8 height 10
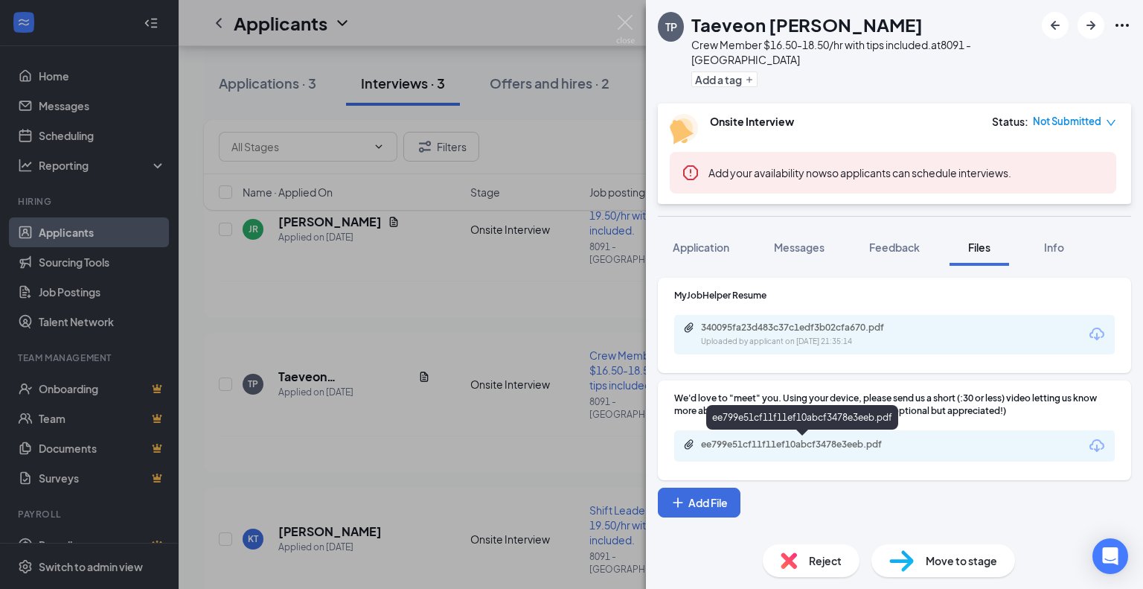
click at [788, 441] on div "ee799e51cf11f11ef10abcf3478e3eeb.pdf" at bounding box center [805, 444] width 208 height 12
click at [628, 23] on img at bounding box center [625, 29] width 19 height 29
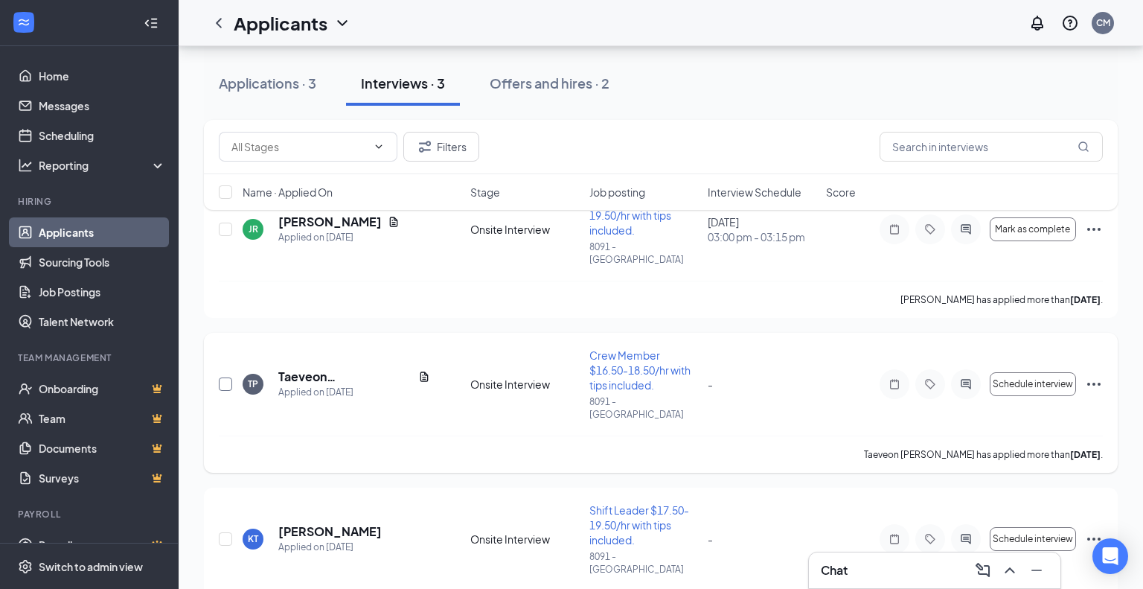
click at [230, 377] on input "checkbox" at bounding box center [225, 383] width 13 height 13
checkbox input "true"
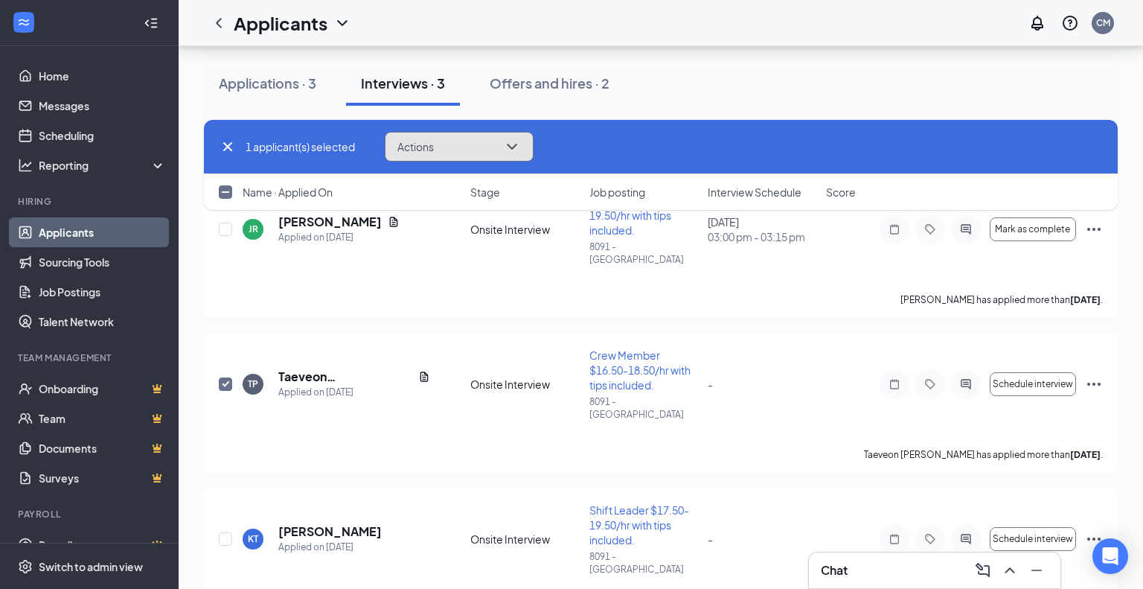
click at [514, 149] on icon "ChevronDown" at bounding box center [512, 147] width 10 height 6
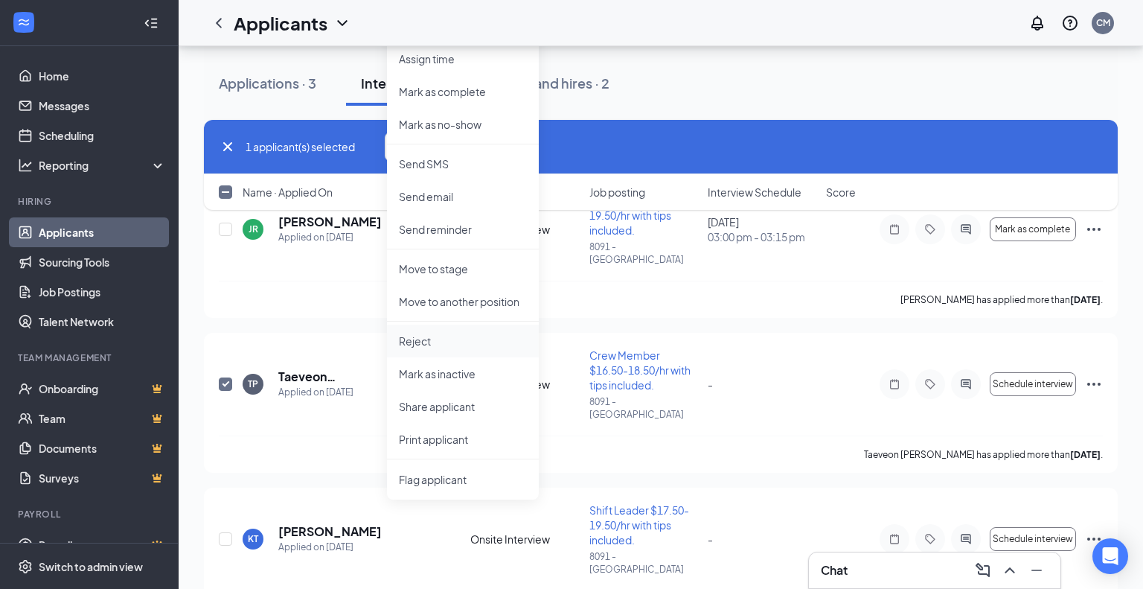
click at [423, 339] on p "Reject" at bounding box center [463, 340] width 128 height 15
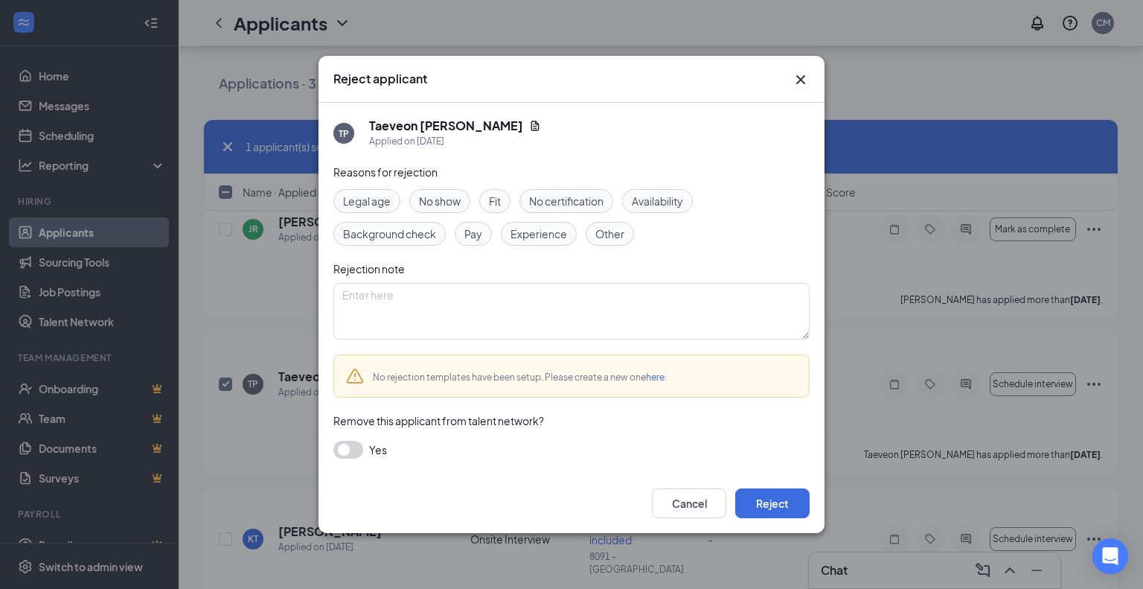
click at [614, 232] on span "Other" at bounding box center [609, 233] width 29 height 16
click at [765, 499] on button "Reject" at bounding box center [772, 503] width 74 height 30
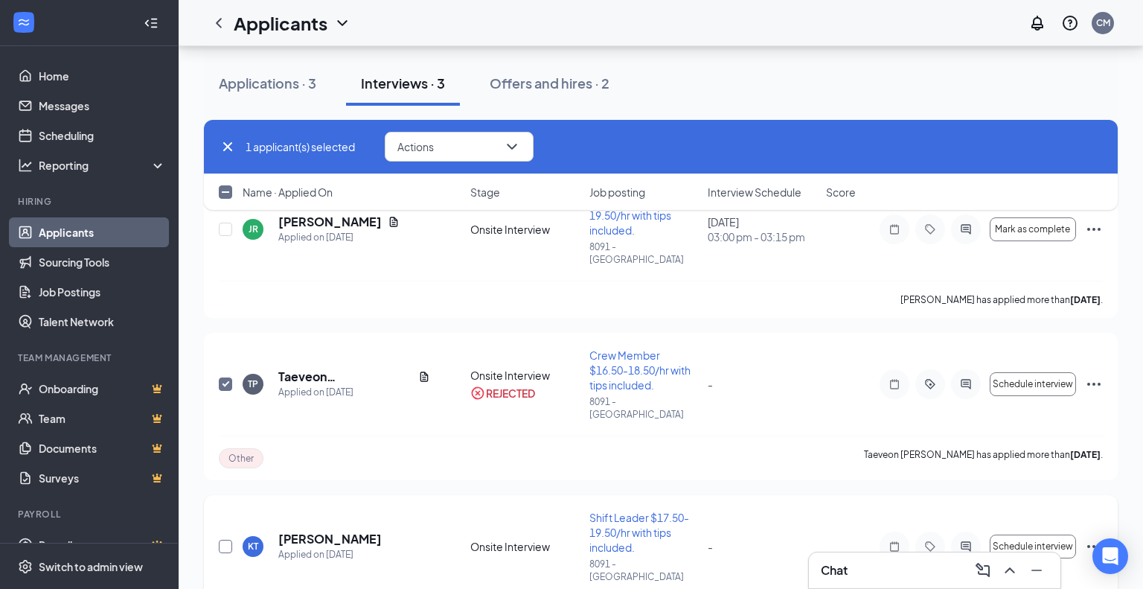
click at [226, 539] on input "checkbox" at bounding box center [225, 545] width 13 height 13
checkbox input "true"
click at [513, 146] on icon "ChevronDown" at bounding box center [512, 147] width 10 height 6
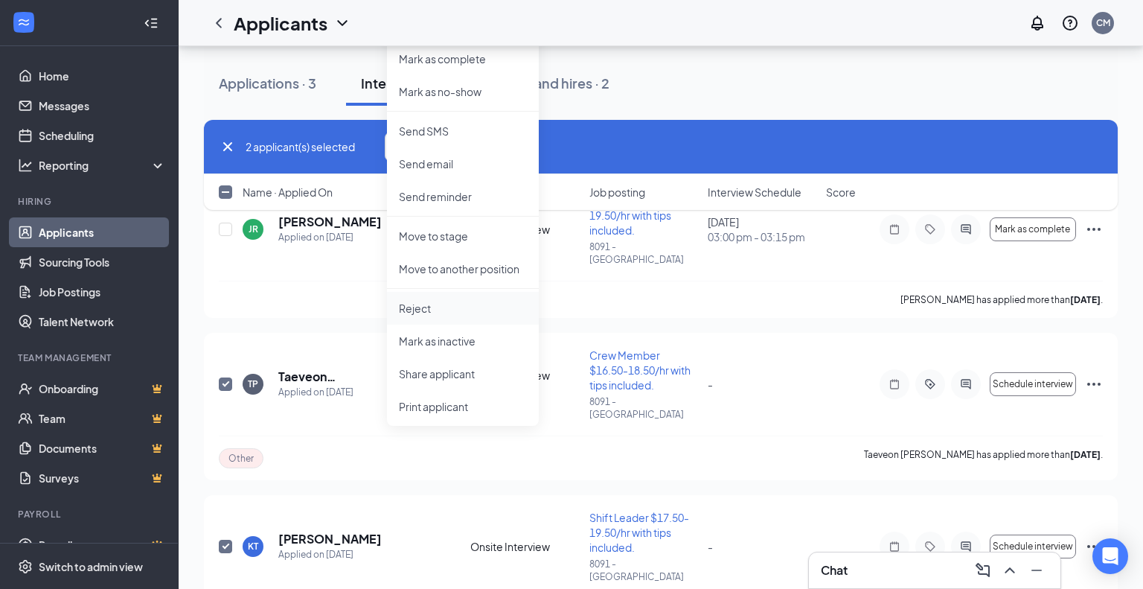
click at [419, 312] on p "Reject" at bounding box center [463, 308] width 128 height 15
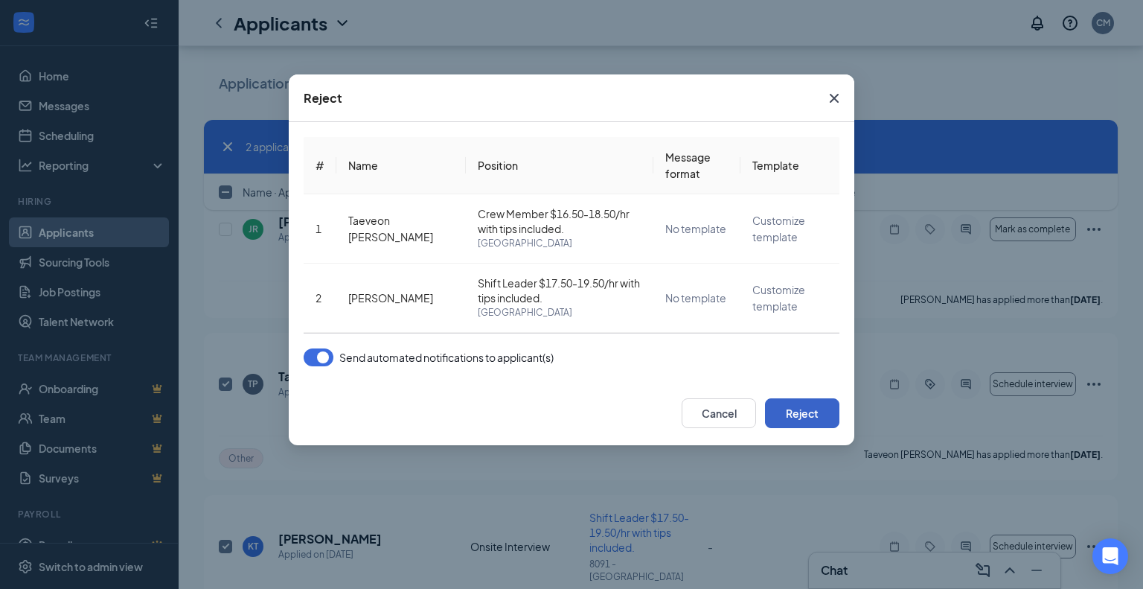
click at [798, 411] on button "Reject" at bounding box center [802, 413] width 74 height 30
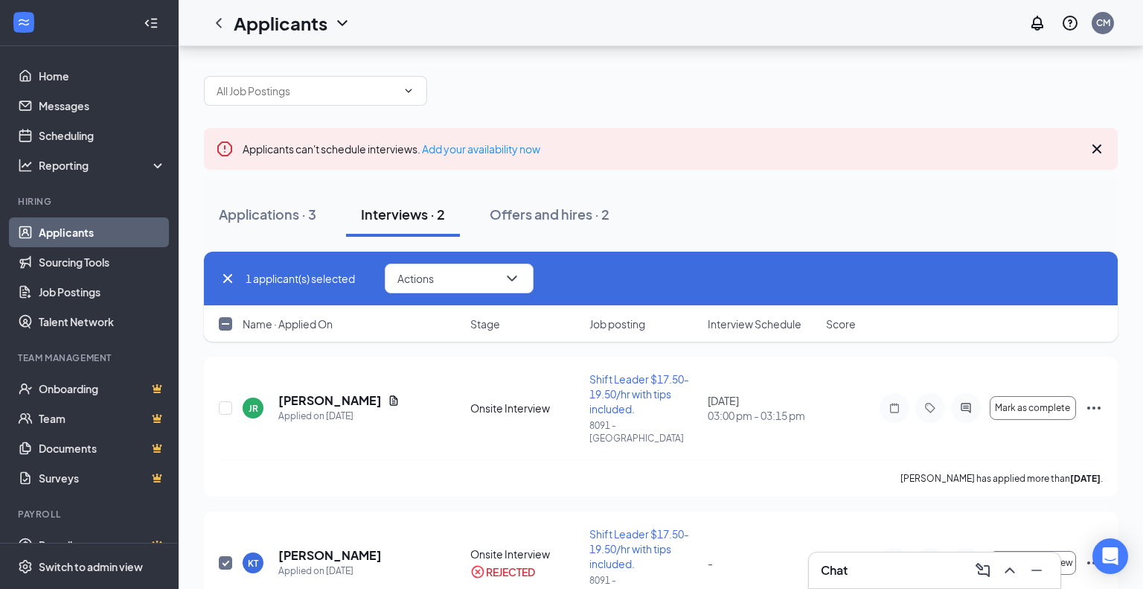
scroll to position [57, 0]
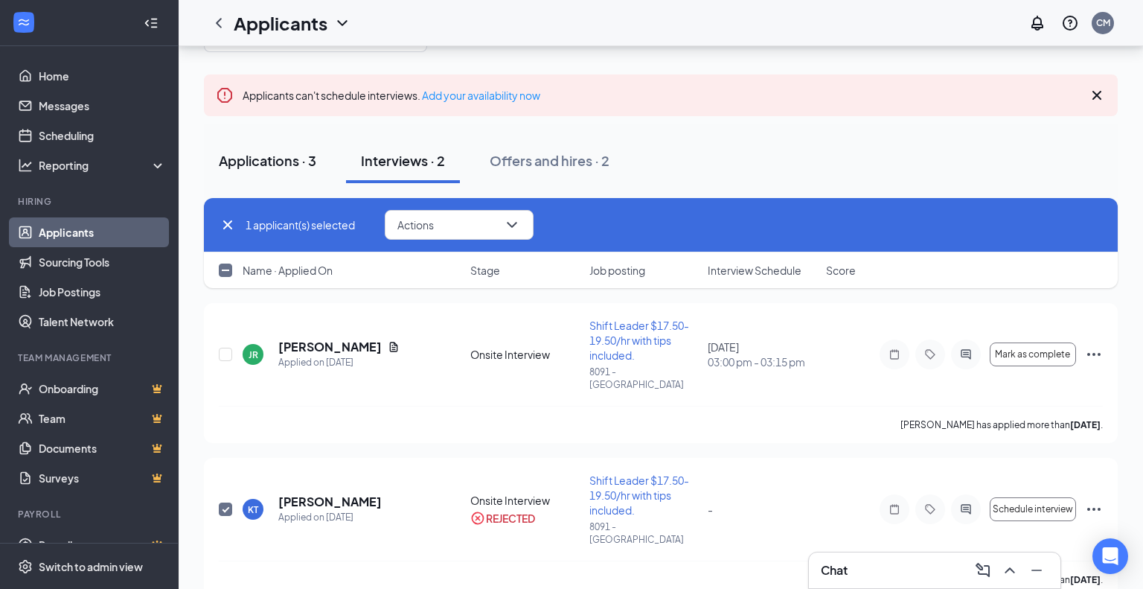
click at [277, 161] on div "Applications · 3" at bounding box center [267, 160] width 97 height 19
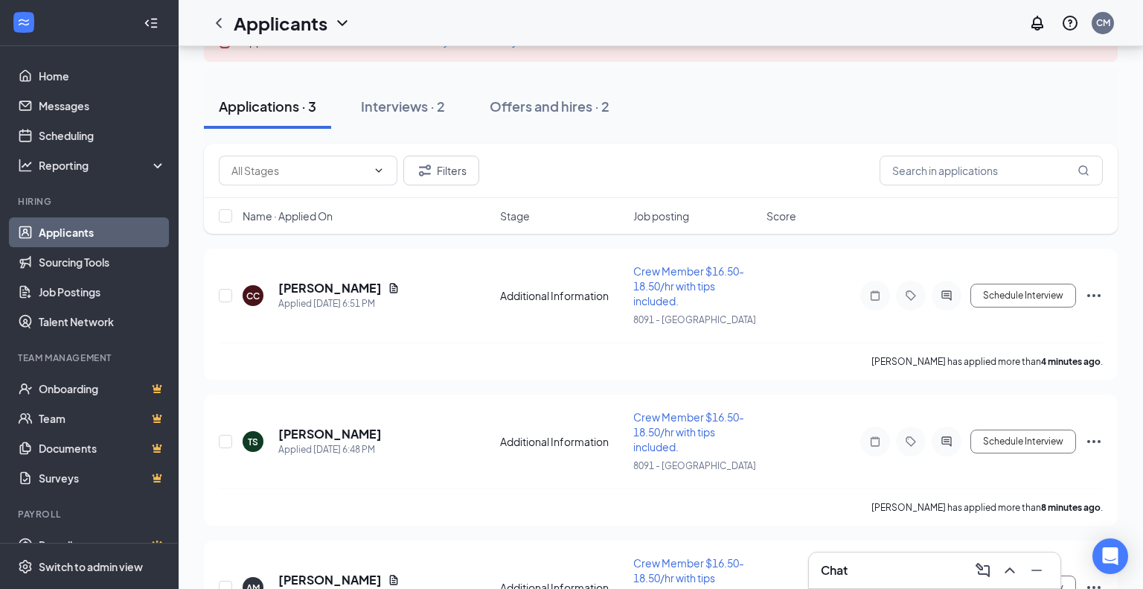
scroll to position [110, 0]
click at [390, 288] on icon "Document" at bounding box center [394, 289] width 8 height 10
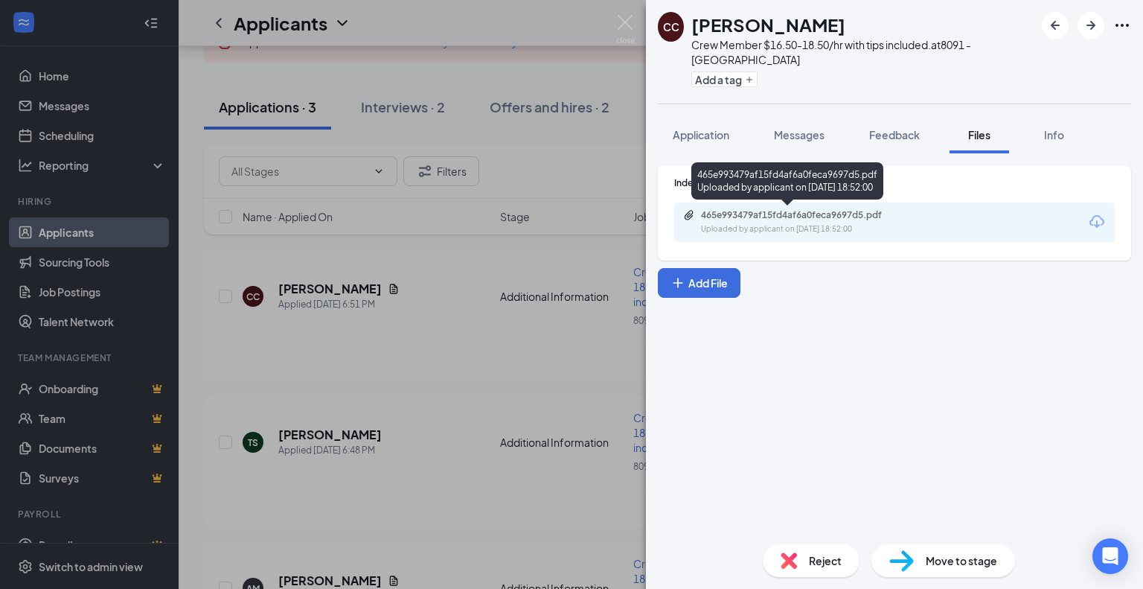
click at [810, 217] on div "465e993479af15fd4af6a0feca9697d5.pdf" at bounding box center [805, 215] width 208 height 12
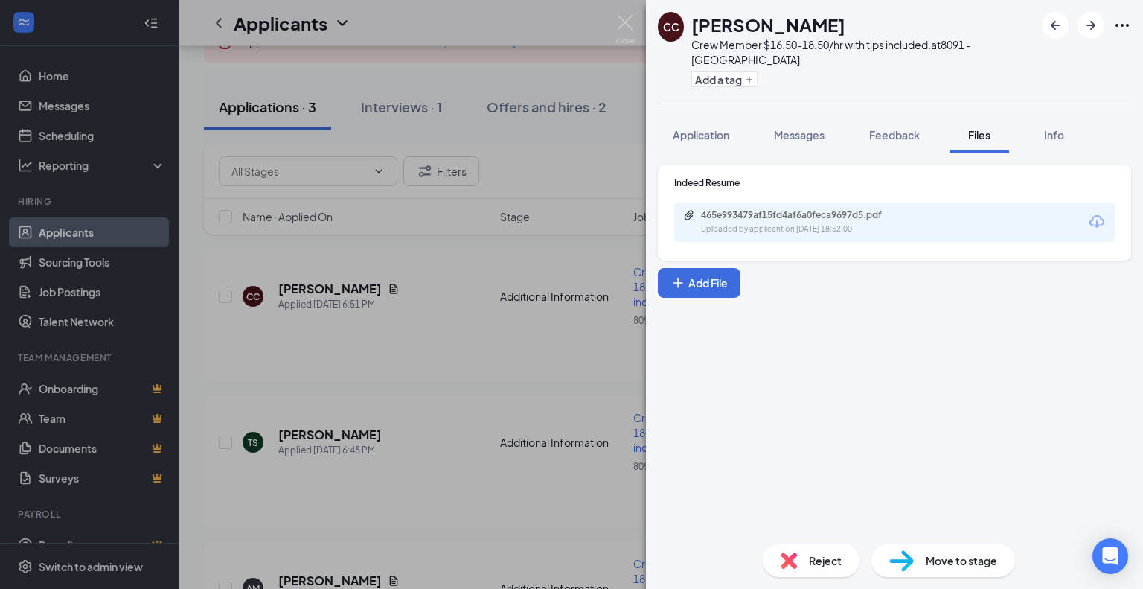
click at [398, 369] on div "CC Chazz Craighead Crew Member $16.50-18.50/hr with tips included. at 8091 - Gr…" at bounding box center [571, 294] width 1143 height 589
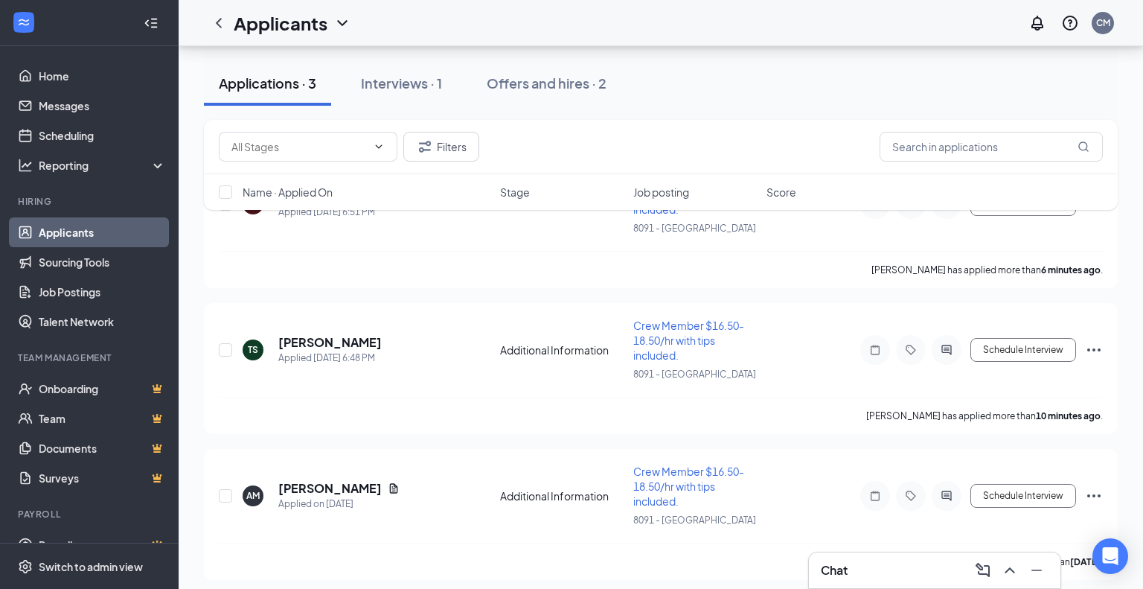
scroll to position [208, 0]
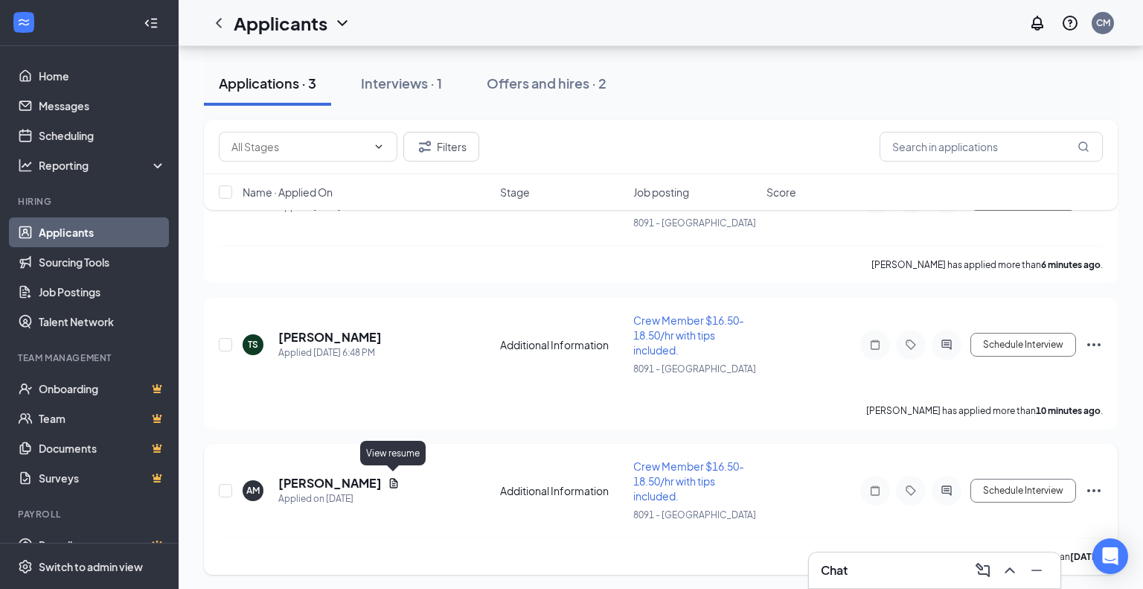
click at [394, 481] on icon "Document" at bounding box center [394, 483] width 12 height 12
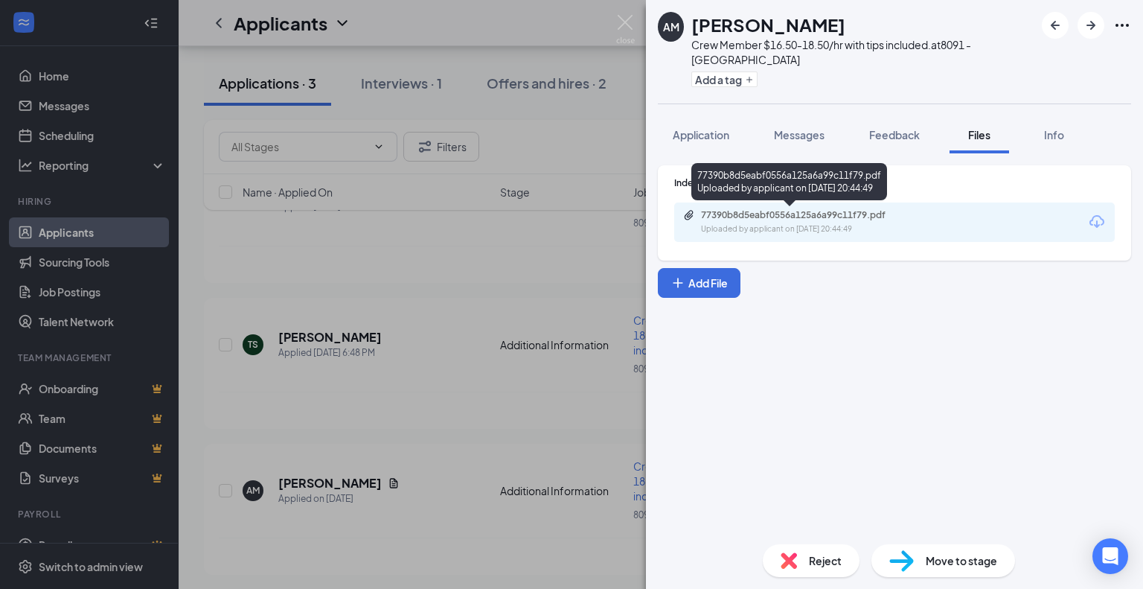
click at [761, 223] on div "Uploaded by applicant on Sep 07, 2025 at 20:44:49" at bounding box center [812, 229] width 223 height 12
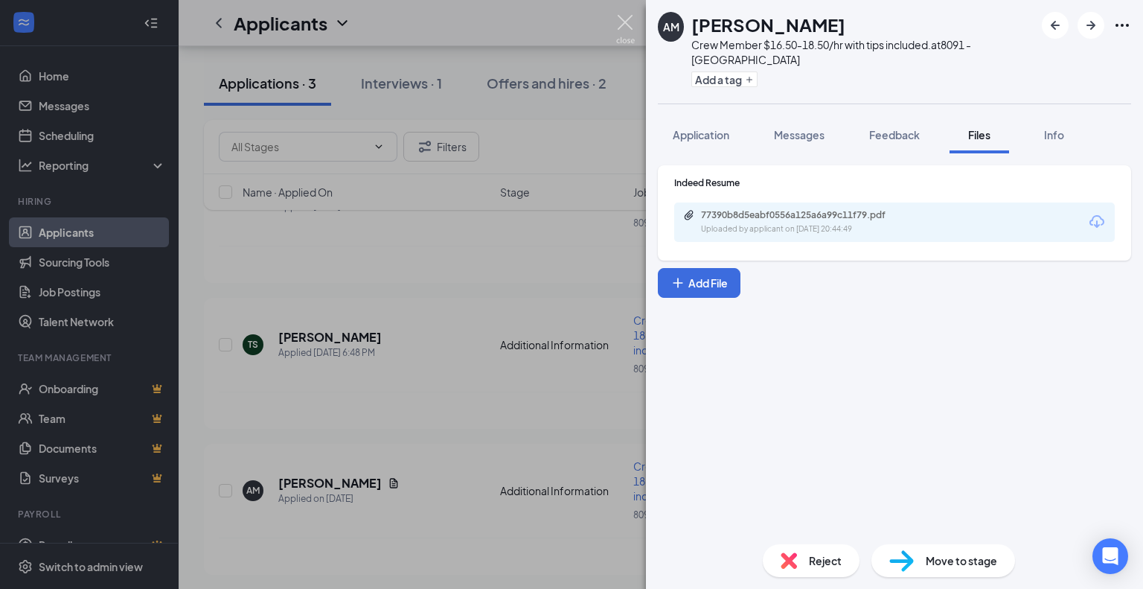
click at [621, 30] on img at bounding box center [625, 29] width 19 height 29
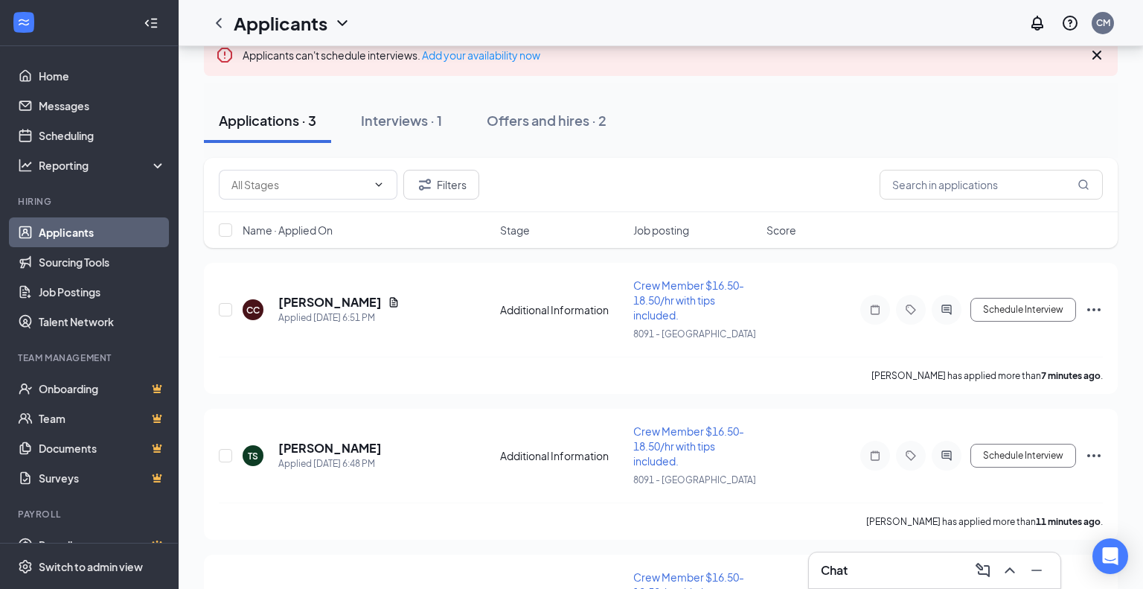
scroll to position [95, 0]
